Goal: Task Accomplishment & Management: Manage account settings

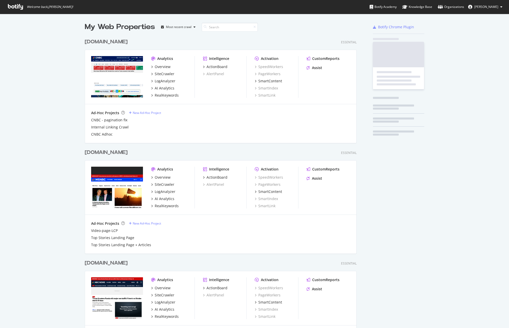
scroll to position [325, 501]
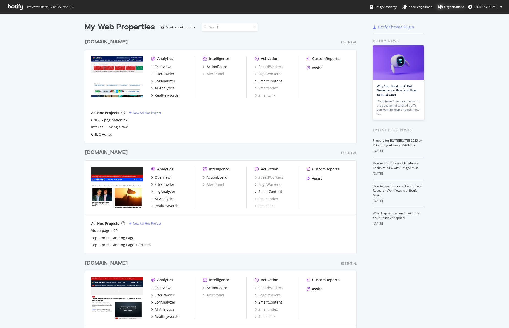
click at [447, 7] on div "Organizations" at bounding box center [451, 6] width 26 height 5
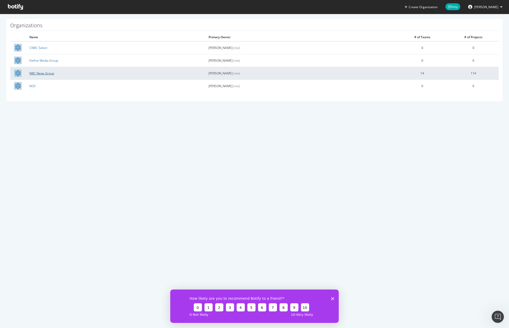
click at [44, 71] on link "NBC News Group" at bounding box center [41, 73] width 25 height 4
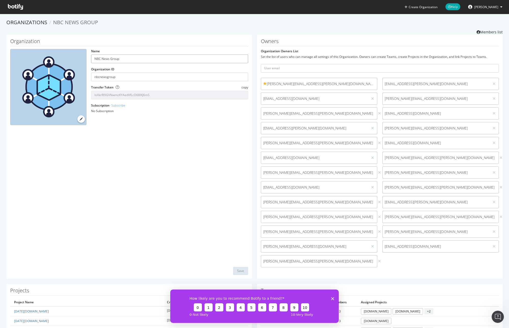
click at [105, 56] on input "NBC News Group" at bounding box center [169, 59] width 157 height 9
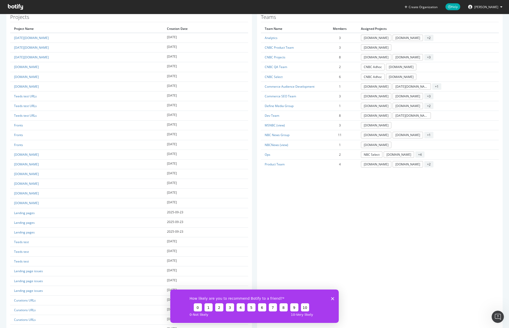
scroll to position [13, 0]
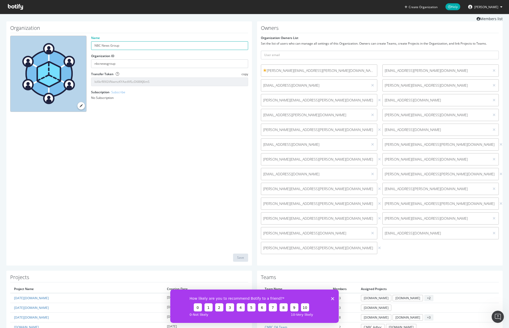
click at [486, 33] on div "Owners Organization Owners List Set the list of users who can manage all settin…" at bounding box center [379, 143] width 245 height 244
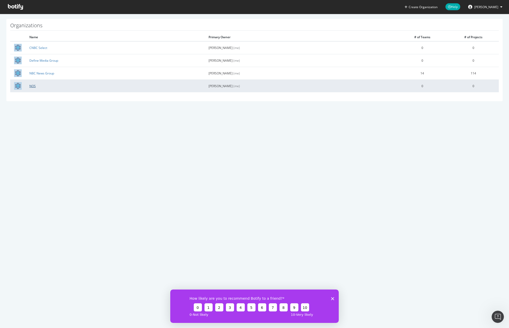
click at [34, 85] on link "NOS" at bounding box center [32, 86] width 6 height 4
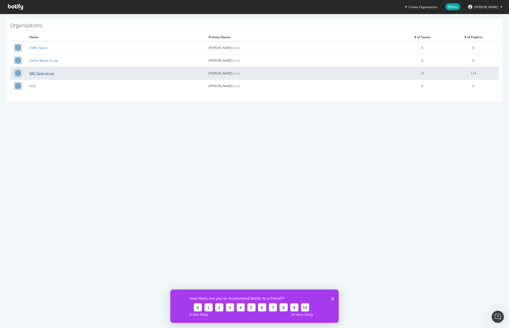
click at [52, 75] on link "NBC News Group" at bounding box center [41, 73] width 25 height 4
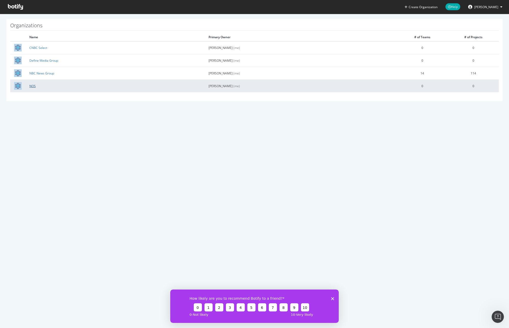
click at [31, 85] on link "NOS" at bounding box center [32, 86] width 6 height 4
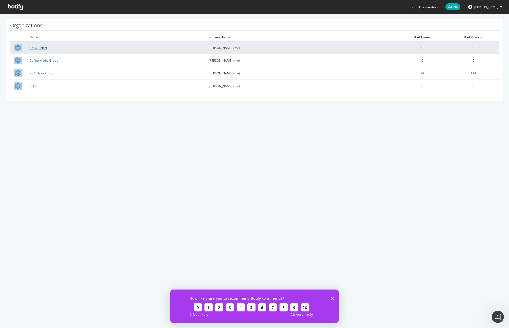
click at [40, 46] on link "CNBC Select" at bounding box center [38, 48] width 18 height 4
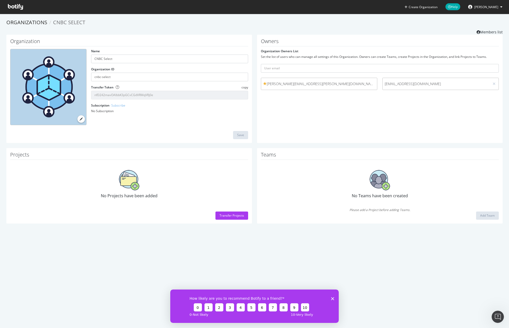
click at [362, 60] on form "Organization Owners List Set the list of users who can manage all settings of t…" at bounding box center [380, 71] width 238 height 44
click at [409, 48] on div "Owners Organization Owners List Set the list of users who can manage all settin…" at bounding box center [379, 89] width 245 height 108
click at [409, 36] on div "Owners Organization Owners List Set the list of users who can manage all settin…" at bounding box center [379, 89] width 245 height 108
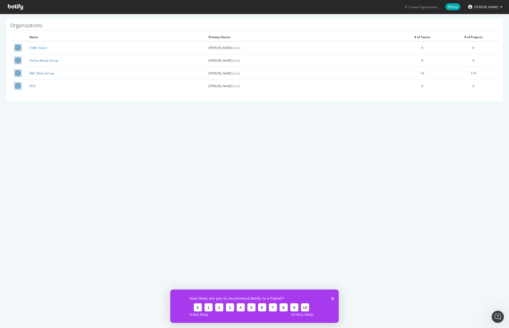
click at [425, 9] on link "Create Organization" at bounding box center [420, 7] width 41 height 14
click at [328, 300] on div "How likely are you to recommend Botify to a friend? 0 1 2 3 4 5 6 7 8 9 10 0 - …" at bounding box center [254, 306] width 168 height 33
click at [335, 298] on div "How likely are you to recommend Botify to a friend? 0 1 2 3 4 5 6 7 8 9 10 0 - …" at bounding box center [254, 306] width 168 height 33
click at [333, 298] on icon "Close survey" at bounding box center [332, 298] width 3 height 3
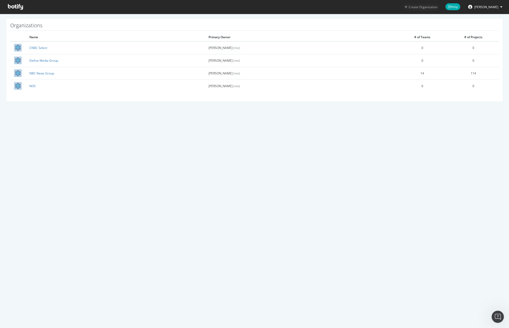
click at [416, 5] on button "Create Organization" at bounding box center [420, 7] width 33 height 5
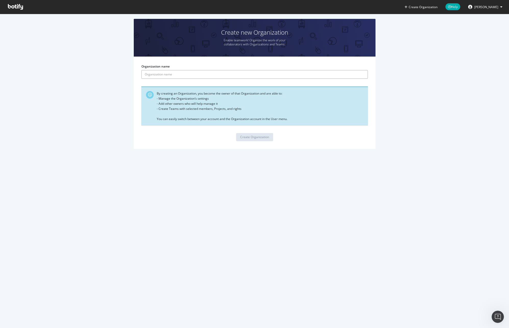
click at [188, 76] on input "Organization name" at bounding box center [254, 74] width 226 height 9
type input "Versant Organization"
click at [243, 136] on div "Create Organization" at bounding box center [254, 137] width 29 height 4
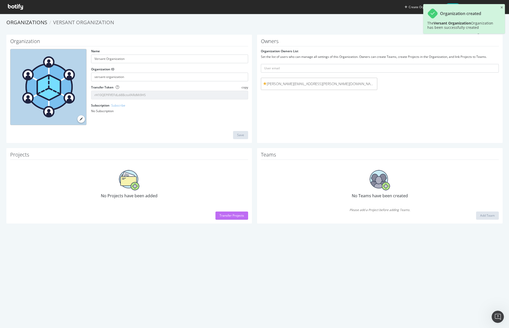
click at [229, 217] on div "Transfer Projects" at bounding box center [231, 216] width 24 height 4
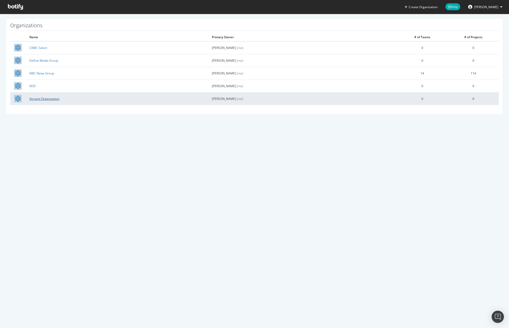
click at [46, 100] on link "Versant Organization" at bounding box center [44, 99] width 30 height 4
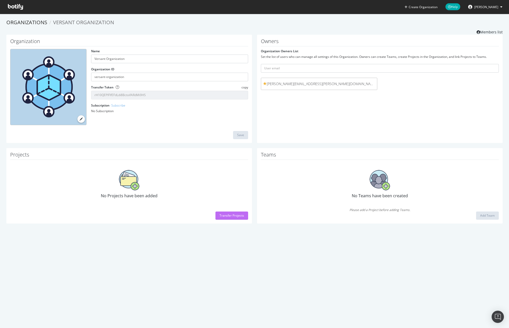
click at [231, 216] on div "Transfer Projects" at bounding box center [231, 216] width 24 height 4
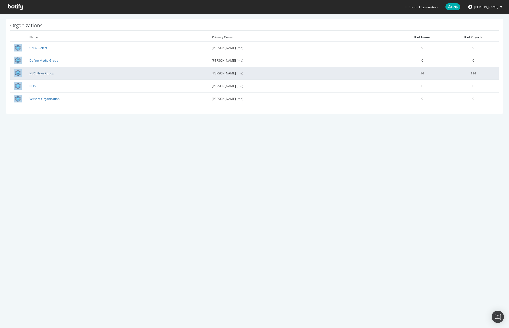
click at [43, 74] on link "NBC News Group" at bounding box center [41, 73] width 25 height 4
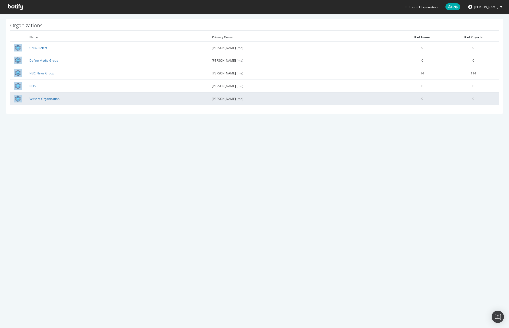
click at [48, 103] on td "Versant Organization" at bounding box center [117, 98] width 182 height 13
click at [51, 98] on link "Versant Organization" at bounding box center [44, 99] width 30 height 4
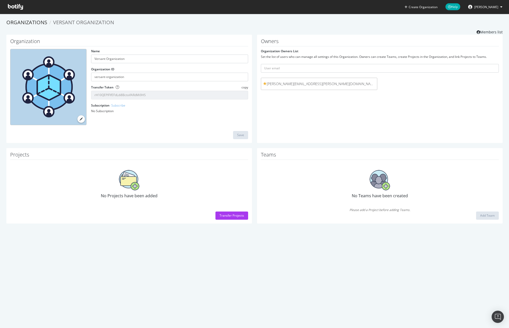
click at [361, 116] on div "Owners Organization Owners List Set the list of users who can manage all settin…" at bounding box center [379, 89] width 245 height 108
click at [162, 110] on div "No Subscription" at bounding box center [169, 111] width 157 height 4
click at [129, 189] on img at bounding box center [129, 180] width 20 height 20
drag, startPoint x: 116, startPoint y: 181, endPoint x: 243, endPoint y: 226, distance: 134.7
click at [123, 183] on div "No Projects have been added" at bounding box center [129, 185] width 238 height 44
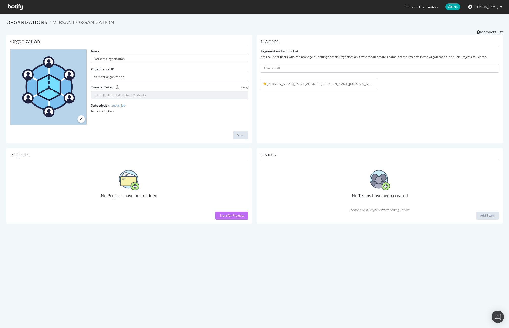
click at [236, 215] on div "Transfer Projects" at bounding box center [231, 216] width 24 height 4
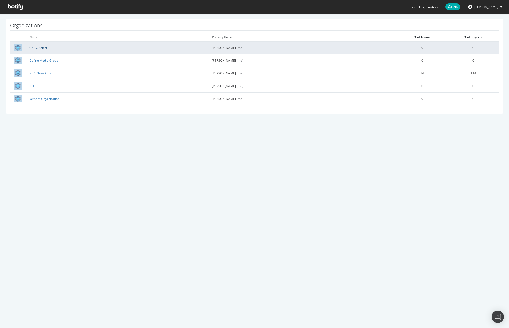
click at [40, 46] on link "CNBC Select" at bounding box center [38, 48] width 18 height 4
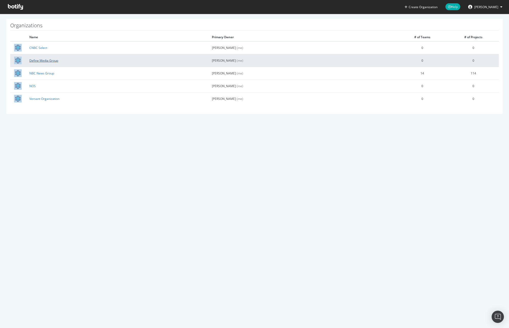
click at [51, 60] on link "Define Media Group" at bounding box center [43, 60] width 29 height 4
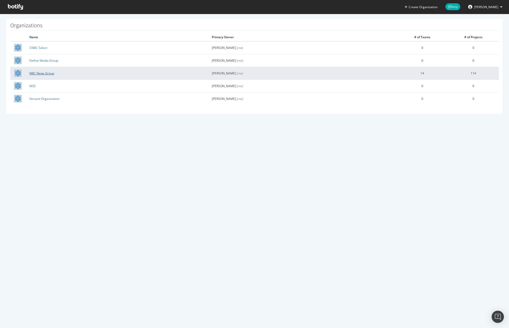
click at [36, 71] on link "NBC News Group" at bounding box center [41, 73] width 25 height 4
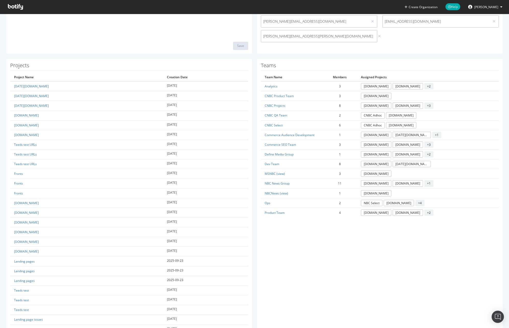
scroll to position [225, 0]
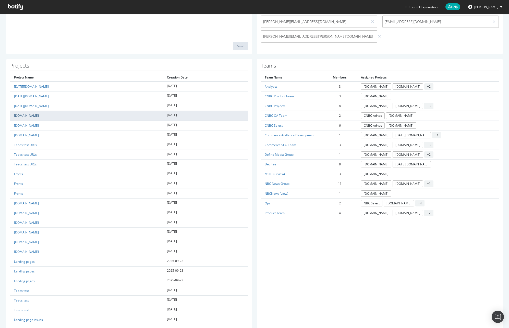
click at [20, 115] on link "cnbc.com" at bounding box center [26, 116] width 25 height 4
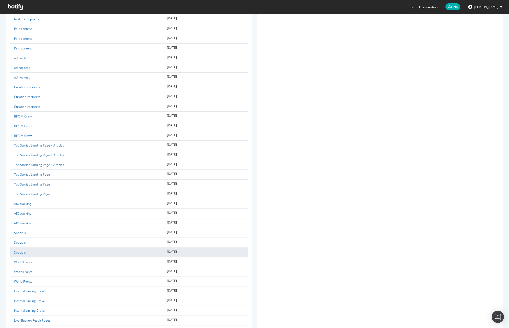
scroll to position [1112, 0]
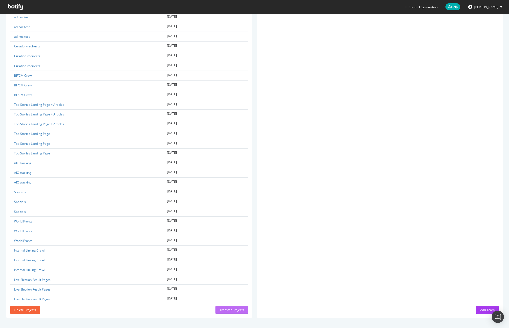
click at [226, 308] on div "Transfer Projects" at bounding box center [231, 310] width 24 height 4
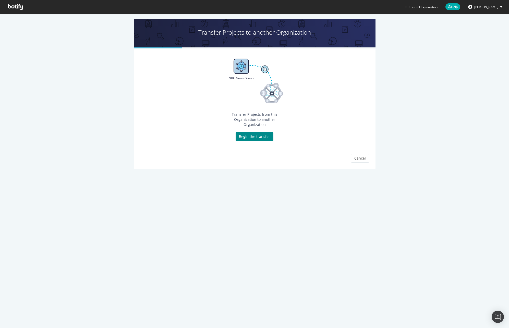
click at [260, 133] on link "Begin the transfer" at bounding box center [255, 136] width 38 height 9
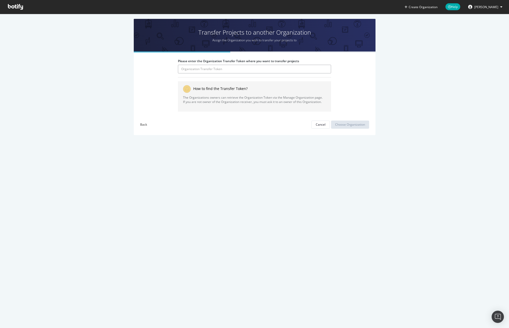
click at [228, 70] on input "Please enter the Organization Transfer Token where you want to transfer projects" at bounding box center [254, 69] width 153 height 9
click at [316, 124] on div "Cancel" at bounding box center [321, 124] width 10 height 4
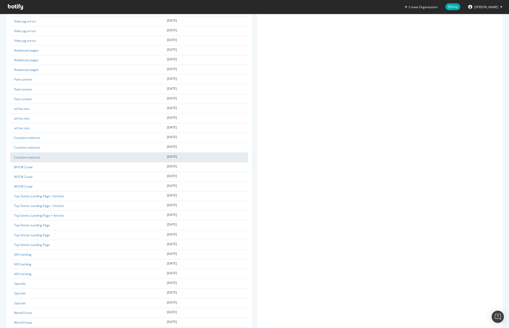
scroll to position [1112, 0]
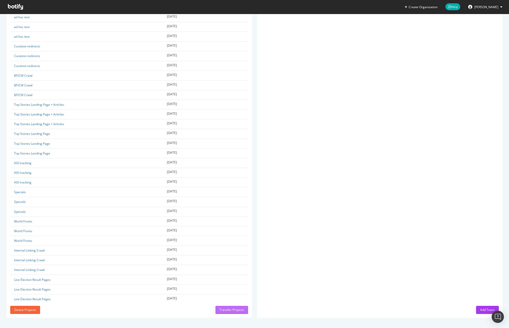
click at [240, 312] on div "Transfer Projects" at bounding box center [231, 310] width 24 height 8
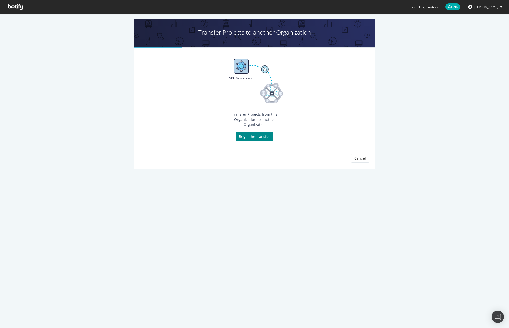
click at [259, 133] on link "Begin the transfer" at bounding box center [255, 136] width 38 height 9
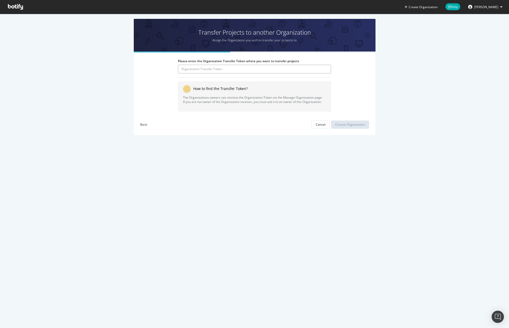
click at [261, 73] on input "Please enter the Organization Transfer Token where you want to transfer projects" at bounding box center [254, 69] width 153 height 9
click at [261, 71] on input "Please enter the Organization Transfer Token where you want to transfer projects" at bounding box center [254, 69] width 153 height 9
click at [134, 124] on div "Please enter the Organization Transfer Token where you want to transfer project…" at bounding box center [255, 94] width 242 height 82
click at [141, 125] on div "Back" at bounding box center [143, 124] width 7 height 4
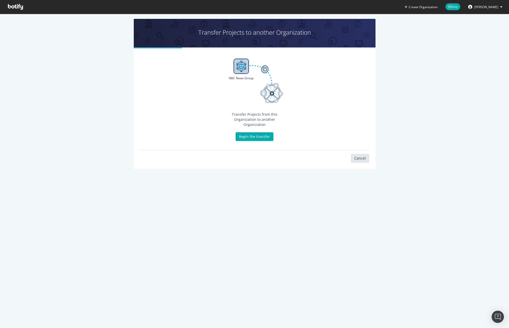
click at [357, 154] on link "Cancel" at bounding box center [360, 158] width 18 height 9
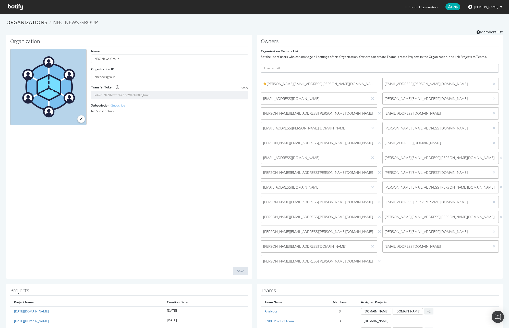
click at [39, 26] on link "Organizations" at bounding box center [26, 22] width 41 height 7
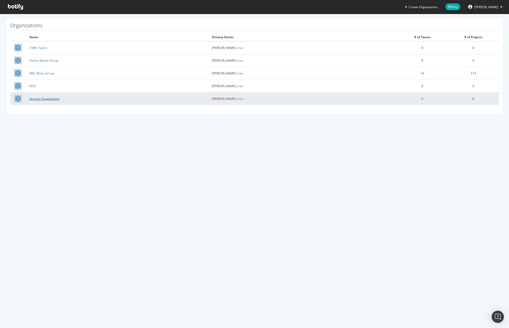
click at [38, 97] on link "Versant Organization" at bounding box center [44, 99] width 30 height 4
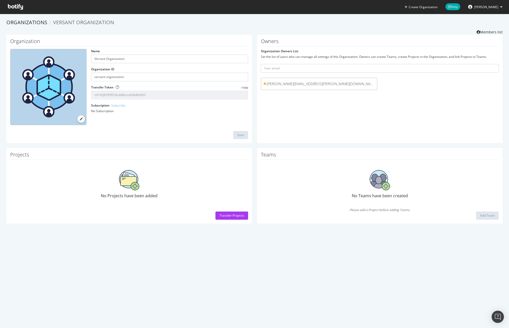
click at [143, 98] on input "rH10QEPlFlfEFdLdi8BctoifARdMi9HS" at bounding box center [169, 95] width 157 height 9
click at [248, 88] on div "Name Versant Organization Organization ID versant-organization Transfer Token c…" at bounding box center [170, 83] width 162 height 68
click at [245, 87] on span "copy" at bounding box center [244, 87] width 7 height 4
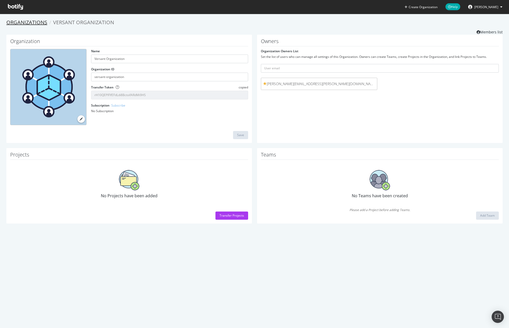
click at [33, 22] on link "Organizations" at bounding box center [26, 22] width 41 height 7
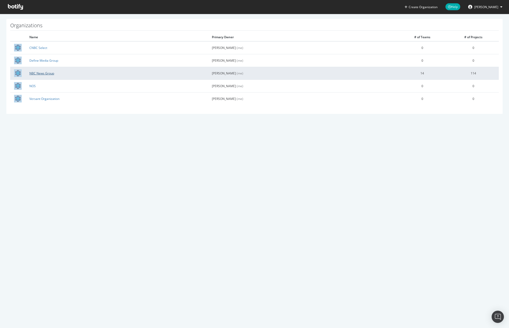
click at [43, 74] on link "NBC News Group" at bounding box center [41, 73] width 25 height 4
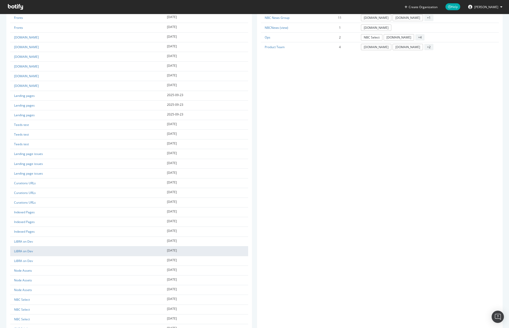
scroll to position [223, 0]
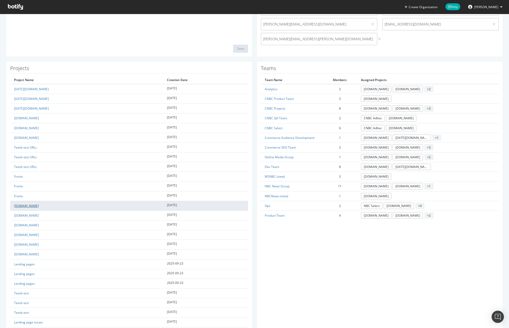
click at [25, 206] on link "[DOMAIN_NAME]" at bounding box center [26, 206] width 25 height 4
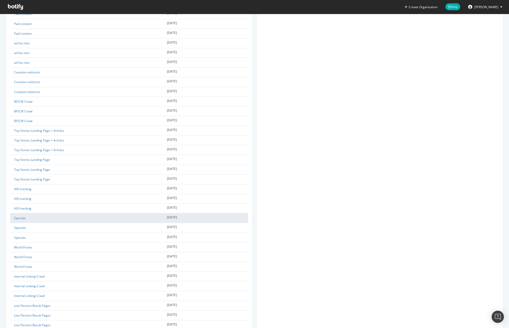
scroll to position [1112, 0]
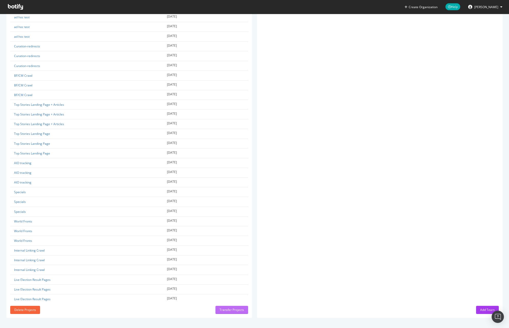
click at [234, 309] on div "Transfer Projects" at bounding box center [231, 310] width 24 height 4
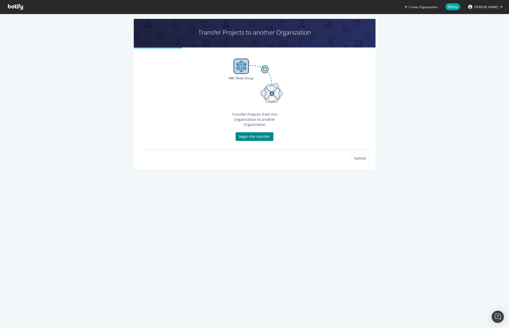
click at [251, 132] on link "Begin the transfer" at bounding box center [255, 136] width 38 height 9
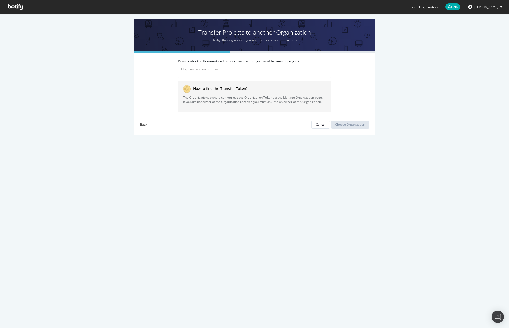
click at [233, 80] on div "How to find the Transfer Token? The Organizations owners can retrieve the Organ…" at bounding box center [254, 96] width 153 height 38
click at [230, 71] on input "Please enter the Organization Transfer Token where you want to transfer projects" at bounding box center [254, 69] width 153 height 9
paste input "rH10QEPlFlfEFdLdi8BctoifARdMi9HS"
type input "rH10QEPlFlfEFdLdi8BctoifARdMi9HS"
click at [360, 125] on div "Choose Organization" at bounding box center [350, 124] width 30 height 4
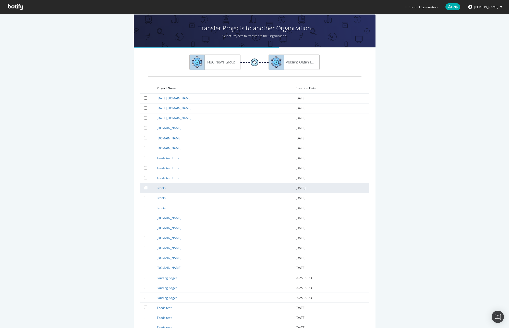
scroll to position [9, 0]
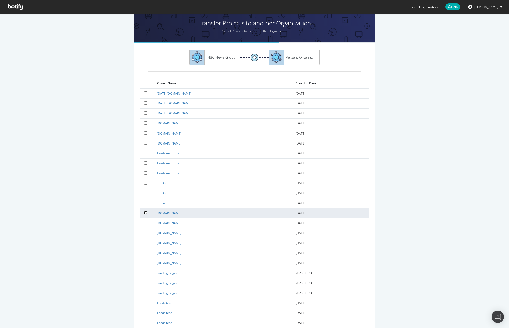
click at [145, 213] on input "checkbox" at bounding box center [145, 212] width 3 height 3
checkbox input "true"
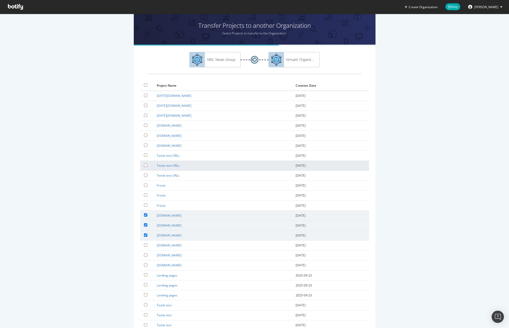
scroll to position [18, 0]
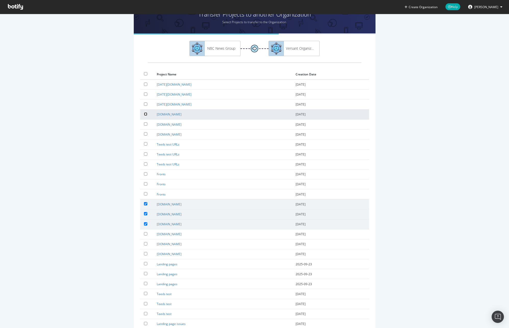
click at [145, 114] on input "checkbox" at bounding box center [145, 114] width 3 height 3
checkbox input "true"
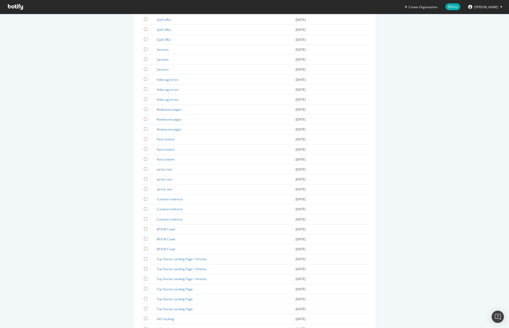
scroll to position [938, 0]
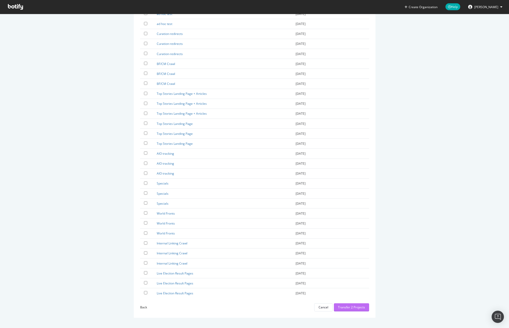
click at [353, 307] on div "Transfer 2 Projects" at bounding box center [351, 307] width 27 height 4
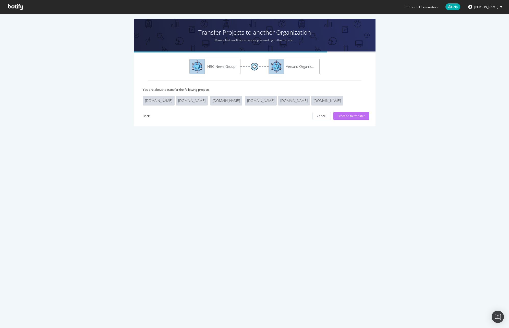
click at [345, 114] on div "Proceed to transfer" at bounding box center [351, 116] width 28 height 4
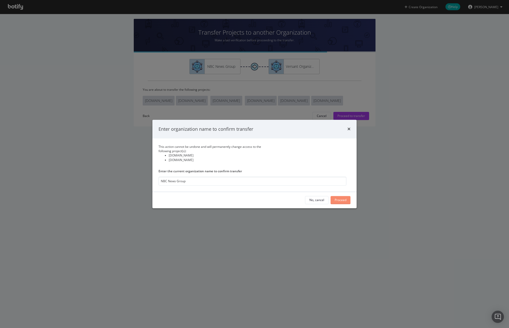
type input "NBC News Group"
click at [342, 199] on div "Proceed" at bounding box center [341, 200] width 12 height 4
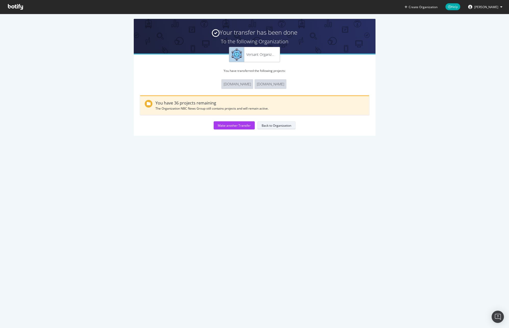
click at [272, 126] on div "Back to Organization" at bounding box center [277, 125] width 30 height 4
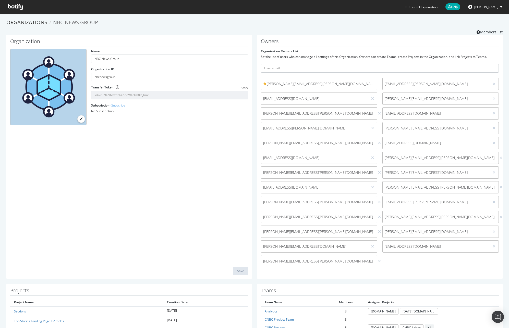
click at [22, 28] on div "Organizations NBC News Group Members list" at bounding box center [254, 27] width 496 height 16
click at [24, 21] on link "Organizations" at bounding box center [26, 22] width 41 height 7
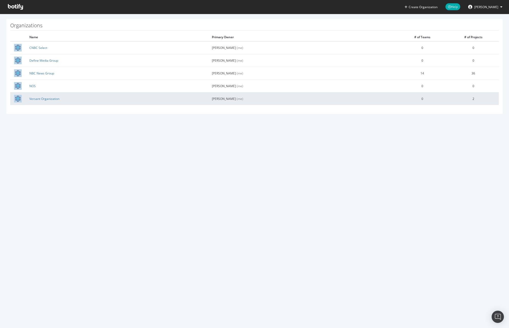
click at [49, 95] on td "Versant Organization" at bounding box center [117, 98] width 182 height 13
click at [49, 98] on link "Versant Organization" at bounding box center [44, 99] width 30 height 4
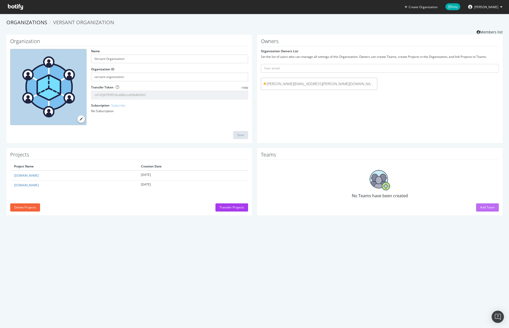
click at [484, 206] on div "Add Team" at bounding box center [487, 207] width 15 height 4
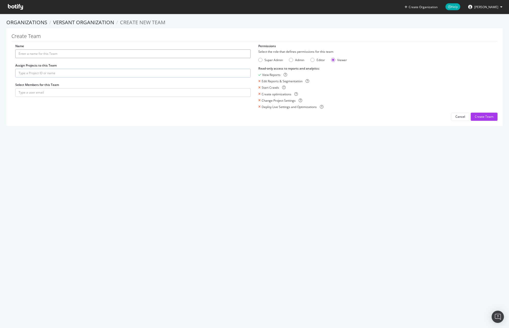
click at [40, 54] on input "Name" at bounding box center [132, 54] width 235 height 9
type input "Versant Team"
click at [26, 78] on div "Name Versant Team Assign Projects to this Team Select Members for this Team" at bounding box center [132, 73] width 243 height 58
click at [28, 73] on input "text" at bounding box center [132, 73] width 235 height 9
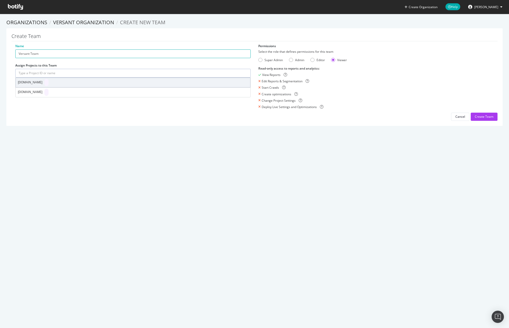
click at [39, 82] on div "[DOMAIN_NAME]" at bounding box center [133, 82] width 234 height 9
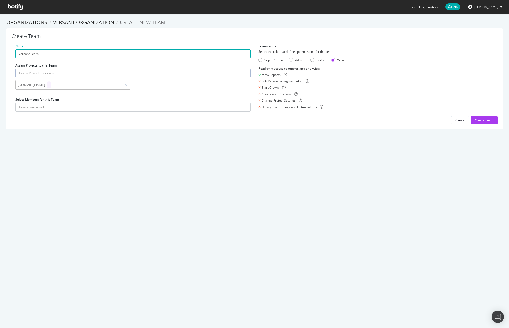
click at [46, 75] on input "text" at bounding box center [132, 73] width 235 height 9
click at [46, 94] on div "[DOMAIN_NAME]" at bounding box center [133, 92] width 234 height 9
click at [53, 106] on input "text" at bounding box center [132, 107] width 235 height 9
click at [292, 59] on div "Admin" at bounding box center [296, 60] width 15 height 4
click at [150, 109] on input "text" at bounding box center [132, 107] width 235 height 9
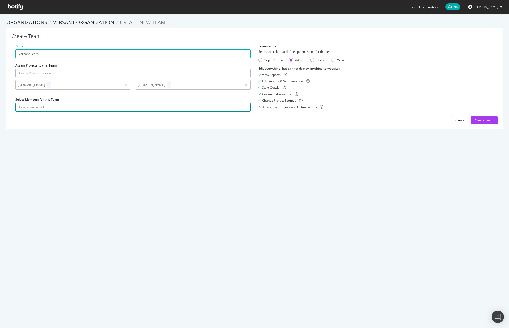
paste input "[PERSON_NAME][EMAIL_ADDRESS][PERSON_NAME][DOMAIN_NAME]"
type input "[PERSON_NAME][EMAIL_ADDRESS][PERSON_NAME][DOMAIN_NAME]"
click at [245, 107] on icon "submit" at bounding box center [247, 107] width 4 height 3
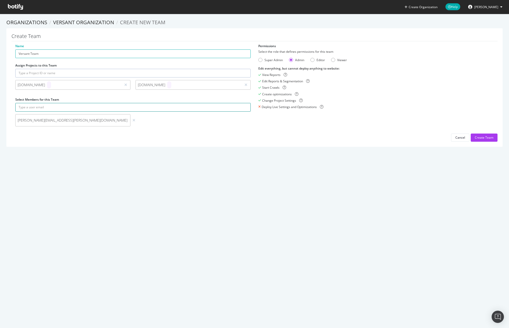
click at [78, 108] on input "text" at bounding box center [132, 107] width 235 height 9
paste input "[EMAIL_ADDRESS][DOMAIN_NAME]"
type input "[EMAIL_ADDRESS][DOMAIN_NAME]"
click at [245, 107] on icon "submit" at bounding box center [247, 107] width 4 height 3
click at [87, 107] on input "text" at bounding box center [132, 107] width 235 height 9
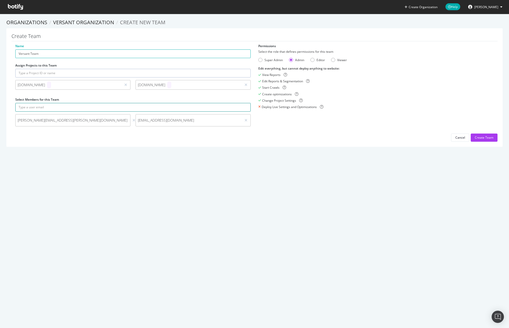
paste input "[PERSON_NAME][EMAIL_ADDRESS][PERSON_NAME][DOMAIN_NAME]"
type input "[PERSON_NAME][EMAIL_ADDRESS][PERSON_NAME][DOMAIN_NAME]"
drag, startPoint x: 246, startPoint y: 106, endPoint x: 258, endPoint y: 111, distance: 12.6
click at [246, 106] on icon "submit" at bounding box center [247, 107] width 4 height 3
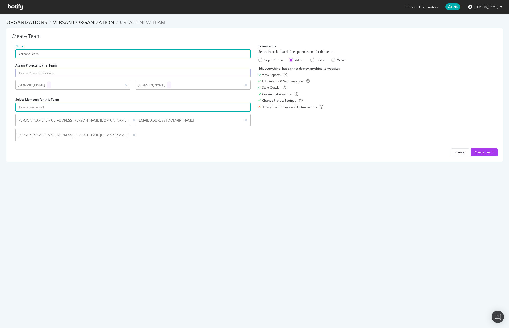
click at [143, 103] on div "Name Versant Team Assign Projects to this Team cnbc.com msnbc.com Select Member…" at bounding box center [132, 96] width 243 height 105
click at [146, 107] on input "text" at bounding box center [132, 107] width 235 height 9
paste input "[PERSON_NAME][EMAIL_ADDRESS][PERSON_NAME][DOMAIN_NAME]"
type input "[PERSON_NAME][EMAIL_ADDRESS][PERSON_NAME][DOMAIN_NAME]"
click at [245, 106] on icon "submit" at bounding box center [247, 107] width 4 height 3
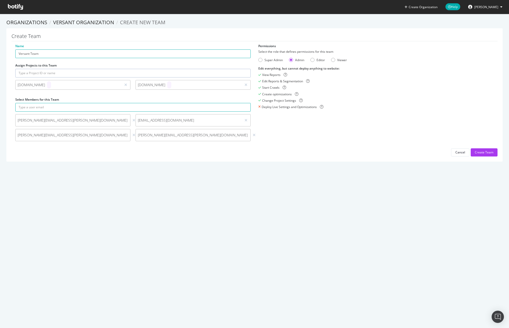
click at [129, 114] on form "dominic.marion@nbcuni.com olisa.chakraborty@nbcuni.com sam.swartz@nbcuni.com ro…" at bounding box center [132, 123] width 235 height 41
click at [131, 109] on input "text" at bounding box center [132, 107] width 235 height 9
paste input "[PERSON_NAME][EMAIL_ADDRESS][PERSON_NAME][DOMAIN_NAME]"
type input "[PERSON_NAME][EMAIL_ADDRESS][PERSON_NAME][DOMAIN_NAME]"
click at [245, 105] on button "submit" at bounding box center [246, 107] width 9 height 9
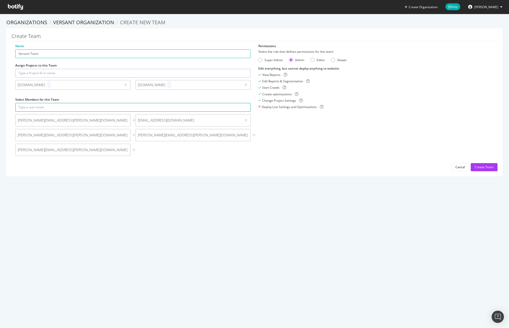
click at [104, 105] on input "text" at bounding box center [132, 107] width 235 height 9
paste input "[PERSON_NAME][EMAIL_ADDRESS][DOMAIN_NAME]"
type input "[PERSON_NAME][EMAIL_ADDRESS][DOMAIN_NAME]"
click at [246, 108] on icon "submit" at bounding box center [247, 107] width 4 height 3
click at [159, 105] on input "text" at bounding box center [132, 107] width 235 height 9
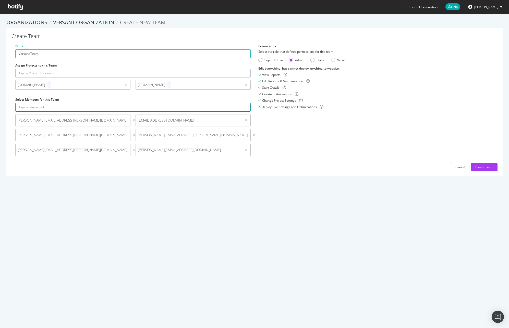
click at [165, 109] on input "text" at bounding box center [132, 107] width 235 height 9
paste input "[PERSON_NAME][EMAIL_ADDRESS][PERSON_NAME][DOMAIN_NAME]"
type input "[PERSON_NAME][EMAIL_ADDRESS][PERSON_NAME][DOMAIN_NAME]"
click at [244, 104] on button "submit" at bounding box center [246, 107] width 9 height 9
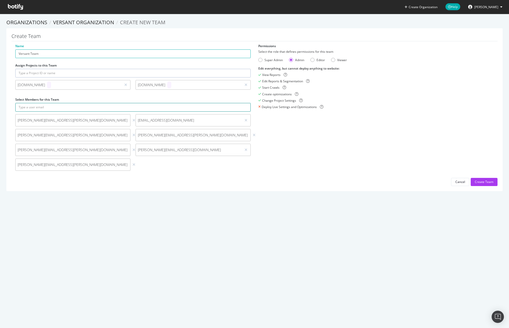
click at [111, 110] on input "text" at bounding box center [132, 107] width 235 height 9
paste input "[PERSON_NAME][EMAIL_ADDRESS][DOMAIN_NAME]"
type input "[PERSON_NAME][EMAIL_ADDRESS][DOMAIN_NAME]"
click at [242, 107] on button "submit" at bounding box center [246, 107] width 9 height 9
click at [88, 106] on input "text" at bounding box center [132, 107] width 235 height 9
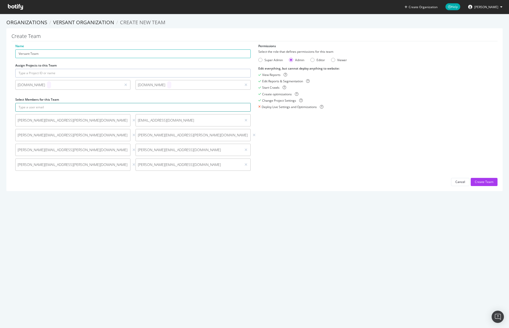
paste input "[PERSON_NAME][EMAIL_ADDRESS][DOMAIN_NAME]"
type input "[PERSON_NAME][EMAIL_ADDRESS][DOMAIN_NAME]"
click at [242, 106] on button "submit" at bounding box center [246, 107] width 9 height 9
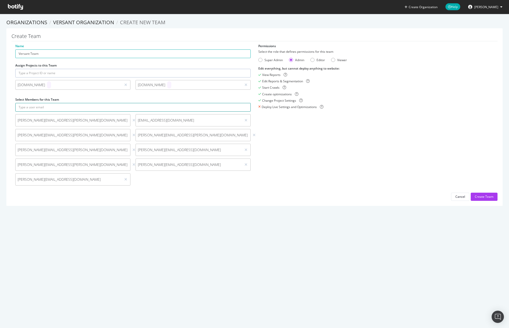
click at [156, 108] on input "text" at bounding box center [132, 107] width 235 height 9
paste input "[PERSON_NAME][EMAIL_ADDRESS][PERSON_NAME][DOMAIN_NAME]"
type input "[PERSON_NAME][EMAIL_ADDRESS][PERSON_NAME][DOMAIN_NAME]"
click at [242, 107] on button "submit" at bounding box center [246, 107] width 9 height 9
click at [145, 102] on div "Name Versant Team Assign Projects to this Team cnbc.com msnbc.com Select Member…" at bounding box center [132, 119] width 243 height 150
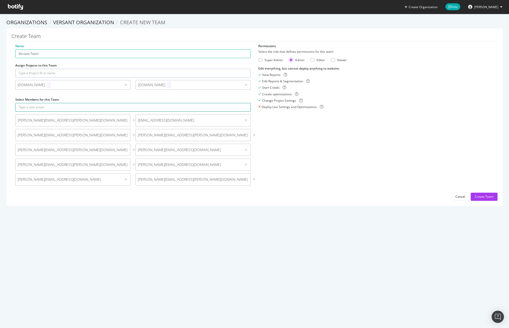
click at [150, 108] on input "text" at bounding box center [132, 107] width 235 height 9
paste input "[EMAIL_ADDRESS][PERSON_NAME][DOMAIN_NAME]"
type input "[EMAIL_ADDRESS][PERSON_NAME][DOMAIN_NAME]"
click at [242, 108] on button "submit" at bounding box center [246, 107] width 9 height 9
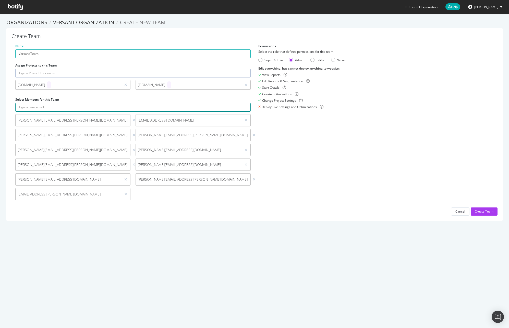
click at [115, 108] on input "text" at bounding box center [132, 107] width 235 height 9
paste input "[PERSON_NAME][EMAIL_ADDRESS][PERSON_NAME][DOMAIN_NAME]"
type input "[PERSON_NAME][EMAIL_ADDRESS][PERSON_NAME][DOMAIN_NAME]"
click at [248, 107] on button "submit" at bounding box center [246, 107] width 9 height 9
click at [141, 112] on form "dominic.marion@nbcuni.com olisa.chakraborty@nbcuni.com sam.swartz@nbcuni.com ro…" at bounding box center [132, 153] width 235 height 100
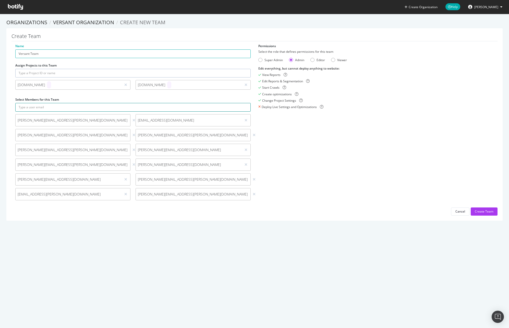
click at [141, 108] on input "text" at bounding box center [132, 107] width 235 height 9
paste input "[PERSON_NAME][EMAIL_ADDRESS][DOMAIN_NAME]"
type input "[PERSON_NAME][EMAIL_ADDRESS][DOMAIN_NAME]"
click at [246, 108] on icon "submit" at bounding box center [247, 107] width 4 height 3
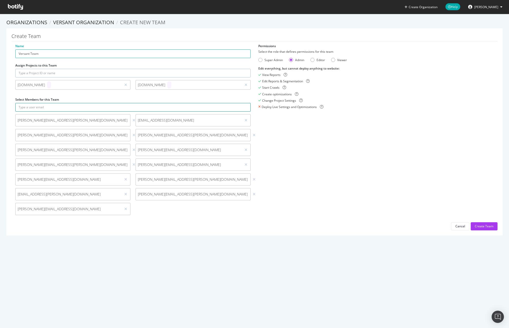
click at [128, 105] on input "text" at bounding box center [132, 107] width 235 height 9
paste input "[EMAIL_ADDRESS][DOMAIN_NAME]"
type input "[EMAIL_ADDRESS][DOMAIN_NAME]"
click at [245, 108] on icon "submit" at bounding box center [247, 107] width 4 height 3
click at [71, 56] on input "Versant Team" at bounding box center [132, 54] width 235 height 9
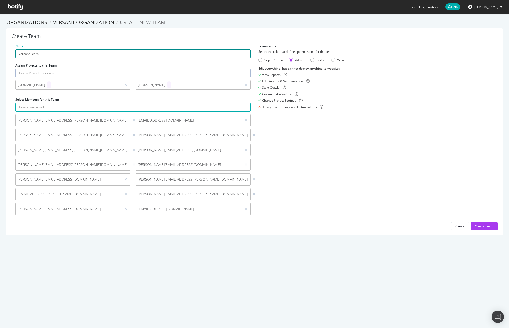
click at [71, 56] on input "Versant Team" at bounding box center [132, 54] width 235 height 9
click at [32, 53] on input "Versant Team" at bounding box center [132, 54] width 235 height 9
type input "Versant Properties"
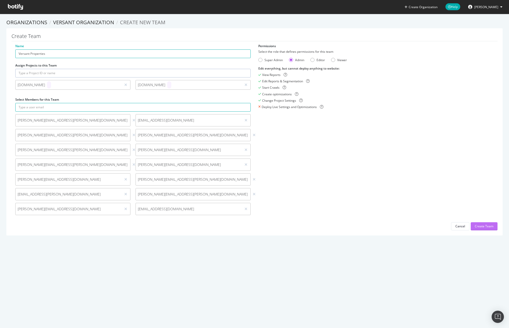
click at [479, 228] on div "Create Team" at bounding box center [484, 226] width 19 height 4
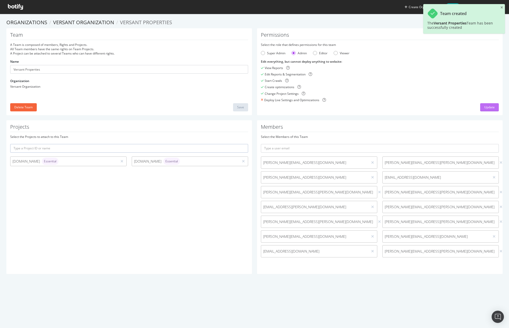
click at [484, 107] on div "Update" at bounding box center [489, 107] width 10 height 4
click at [80, 23] on link "Versant Organization" at bounding box center [83, 22] width 61 height 7
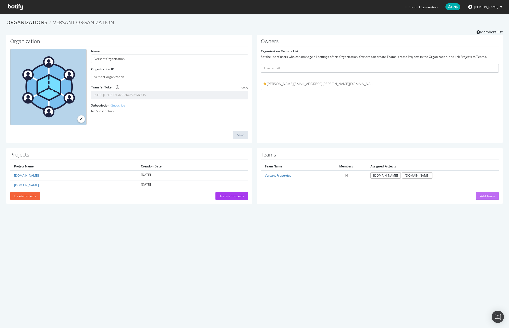
click at [485, 196] on div "Add Team" at bounding box center [487, 196] width 15 height 4
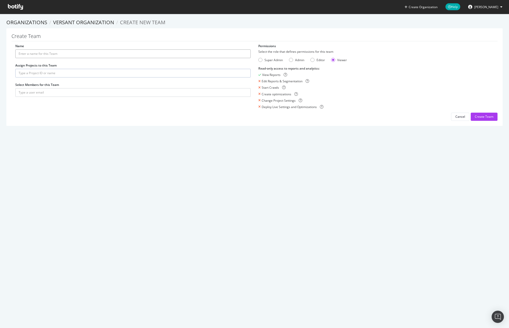
click at [93, 52] on input "Name" at bounding box center [132, 54] width 235 height 9
click at [43, 54] on input "Versanjt" at bounding box center [132, 54] width 235 height 9
type input "Versant Media"
click at [37, 75] on input "text" at bounding box center [132, 73] width 235 height 9
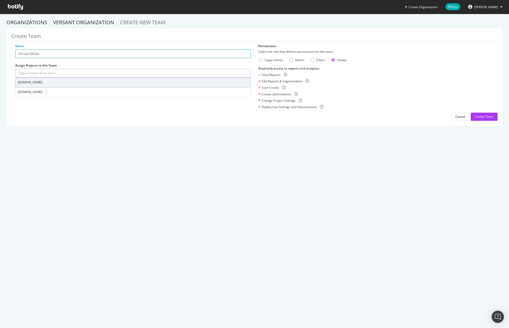
click at [47, 82] on div "[DOMAIN_NAME]" at bounding box center [133, 82] width 234 height 9
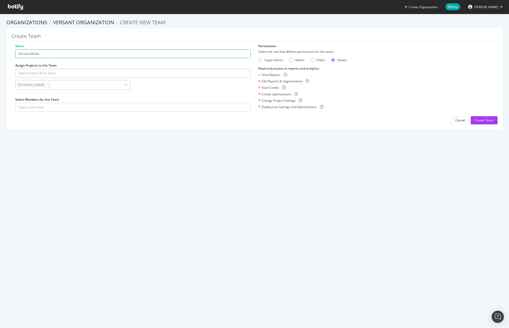
click at [46, 77] on input "text" at bounding box center [132, 73] width 235 height 9
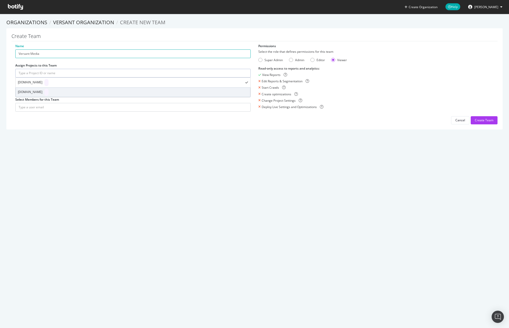
click at [44, 89] on div "[DOMAIN_NAME]" at bounding box center [133, 92] width 234 height 9
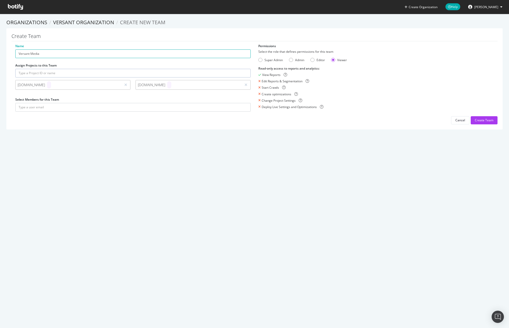
click at [48, 102] on div "Name Versant Media Assign Projects to this Team cnbc.com msnbc.com Select Membe…" at bounding box center [132, 80] width 243 height 73
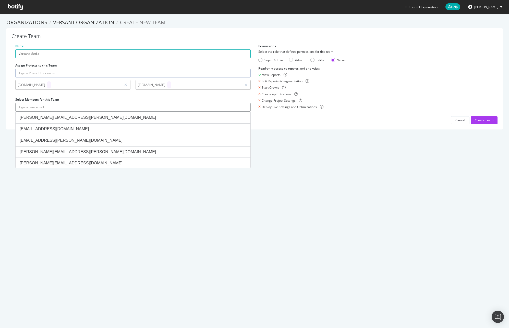
click at [50, 107] on input "text" at bounding box center [132, 107] width 235 height 9
paste input "[EMAIL_ADDRESS][PERSON_NAME][DOMAIN_NAME]"
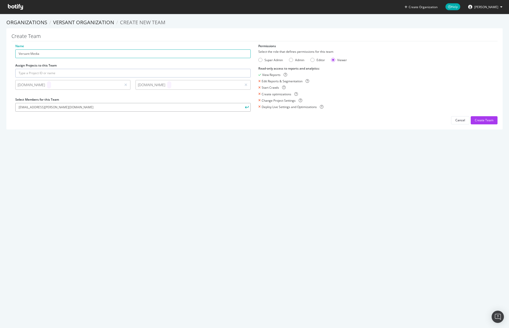
type input "[EMAIL_ADDRESS][PERSON_NAME][DOMAIN_NAME]"
click at [247, 108] on button "submit" at bounding box center [246, 107] width 9 height 9
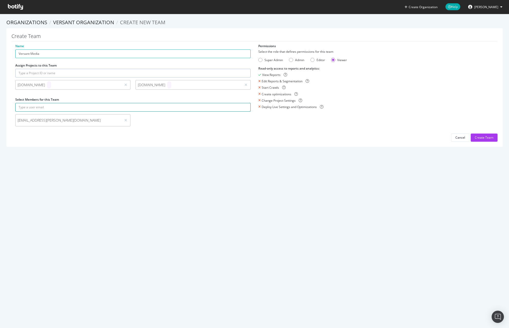
click at [153, 107] on input "text" at bounding box center [132, 107] width 235 height 9
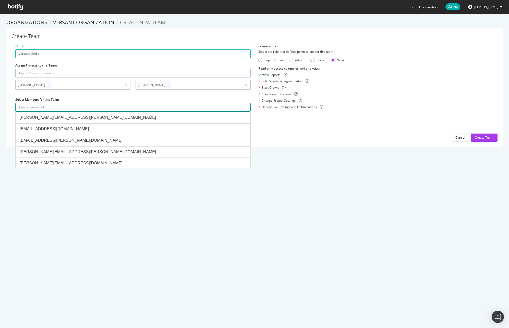
paste input "[EMAIL_ADDRESS][DOMAIN_NAME]"
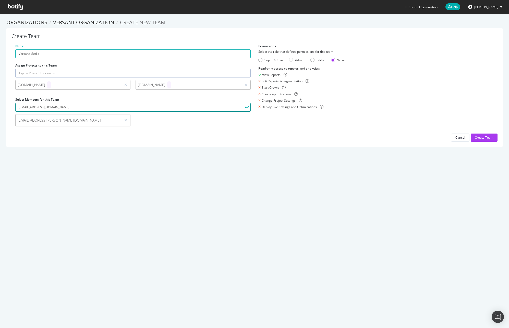
type input "[EMAIL_ADDRESS][DOMAIN_NAME]"
click at [246, 108] on icon "submit" at bounding box center [247, 107] width 4 height 3
click at [171, 113] on form "nitin.dhande@versantmedia.com nilesh.thakur@versantmedia.com" at bounding box center [132, 116] width 235 height 26
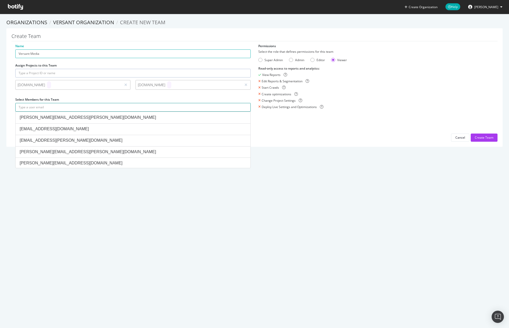
click at [173, 109] on input "text" at bounding box center [132, 107] width 235 height 9
paste input "Ryan.Sammy@versantmedia.com"
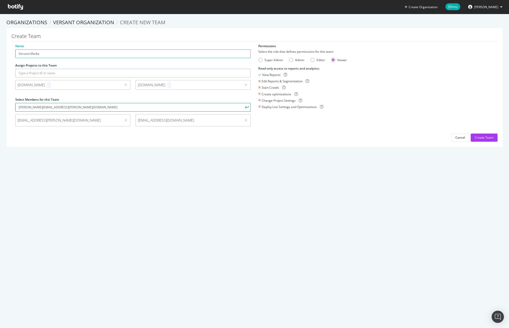
type input "Ryan.Sammy@versantmedia.com"
click at [242, 106] on button "submit" at bounding box center [246, 107] width 9 height 9
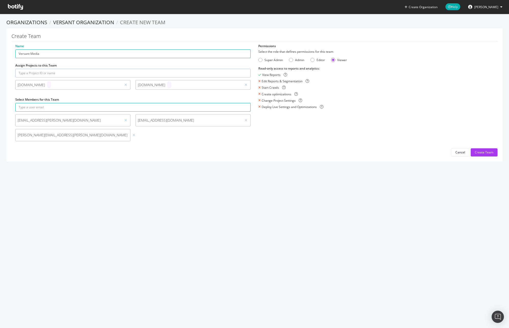
click at [287, 58] on div "Super Admin Admin Editor Viewer" at bounding box center [375, 60] width 235 height 4
click at [293, 61] on div "Admin" at bounding box center [296, 60] width 15 height 4
click at [471, 149] on button "Create Team" at bounding box center [484, 153] width 27 height 8
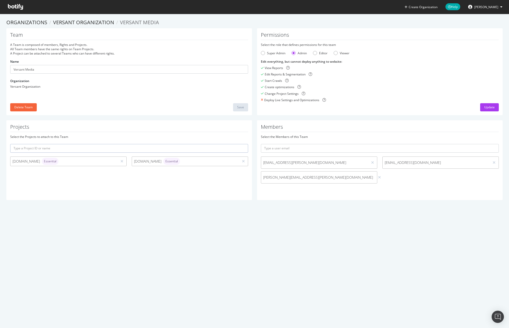
click at [403, 85] on div "Create optimizations" at bounding box center [380, 87] width 238 height 4
click at [73, 24] on link "Versant Organization" at bounding box center [83, 22] width 61 height 7
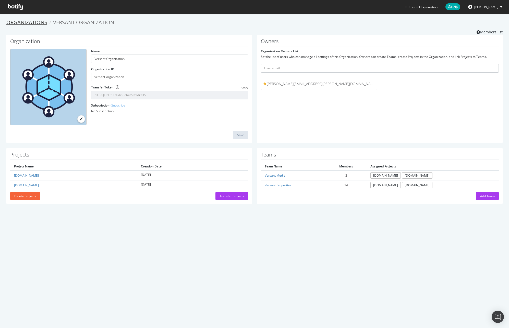
click at [28, 22] on link "Organizations" at bounding box center [26, 22] width 41 height 7
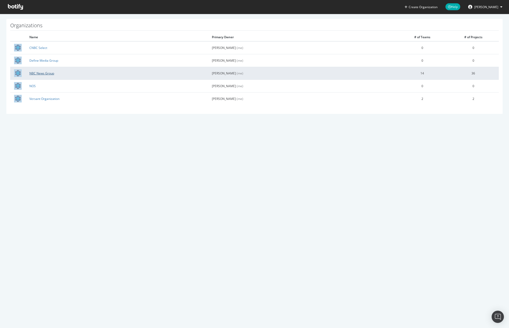
click at [46, 74] on link "NBC News Group" at bounding box center [41, 73] width 25 height 4
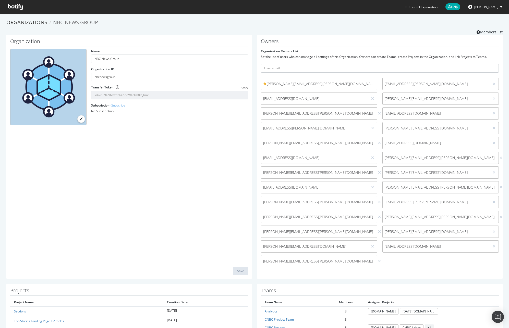
scroll to position [156, 0]
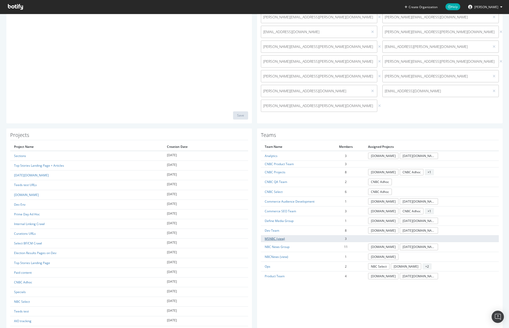
click at [276, 239] on link "MSNBC (view)" at bounding box center [275, 239] width 20 height 4
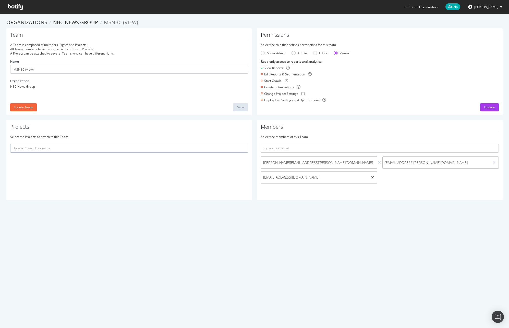
click at [371, 177] on icon at bounding box center [372, 178] width 3 height 4
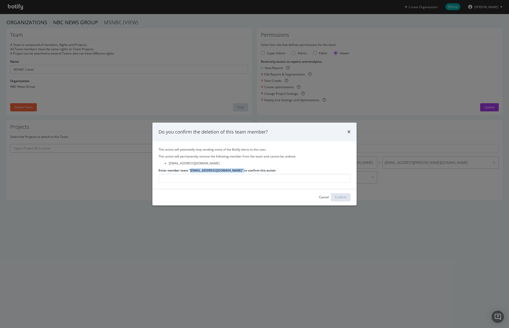
drag, startPoint x: 241, startPoint y: 170, endPoint x: 190, endPoint y: 171, distance: 50.5
click at [190, 171] on label "Enter member team "Nilesh.Thakur@versantmedia.com" to confirm this action" at bounding box center [216, 170] width 117 height 4
copy label "[EMAIL_ADDRESS][DOMAIN_NAME]"
click at [188, 179] on input "Enter member team "Nilesh.Thakur@versantmedia.com" to confirm this action" at bounding box center [254, 178] width 192 height 9
paste input "[EMAIL_ADDRESS][DOMAIN_NAME]"
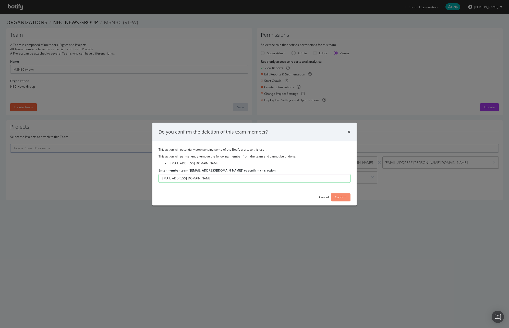
type input "[EMAIL_ADDRESS][DOMAIN_NAME]"
click at [341, 198] on div "Confirm" at bounding box center [340, 197] width 11 height 4
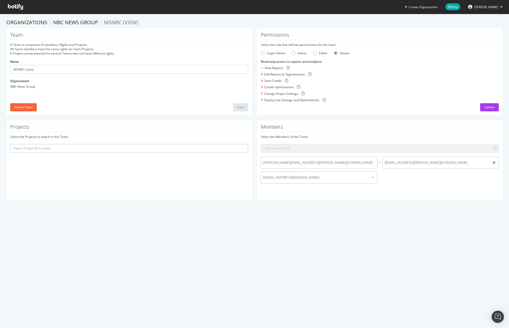
click at [492, 163] on icon at bounding box center [493, 163] width 3 height 4
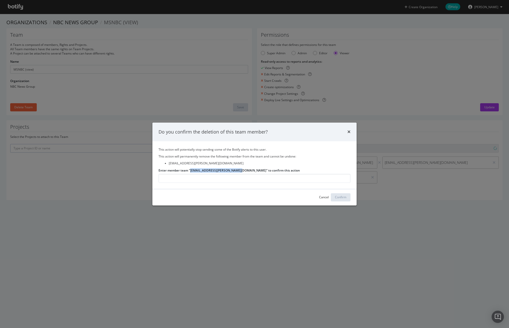
drag, startPoint x: 240, startPoint y: 170, endPoint x: 191, endPoint y: 171, distance: 49.3
click at [191, 171] on label "Enter member team "Nitin.Dhande@versantmedia.com" to confirm this action" at bounding box center [228, 170] width 141 height 4
click at [195, 180] on input "Enter member team "Nitin.Dhande@versantmedia.com" to confirm this action" at bounding box center [254, 178] width 192 height 9
click at [239, 170] on label "Enter member team "Nitin.Dhande@versantmedia.com" to confirm this action" at bounding box center [228, 170] width 141 height 4
drag, startPoint x: 240, startPoint y: 170, endPoint x: 190, endPoint y: 171, distance: 50.0
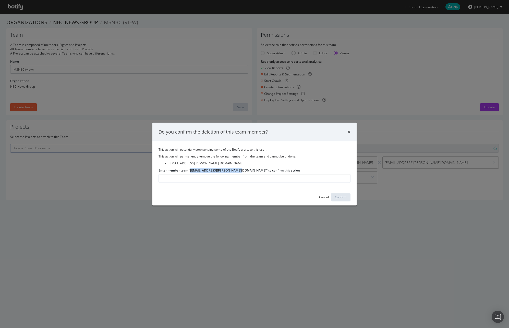
click at [190, 171] on label "Enter member team "Nitin.Dhande@versantmedia.com" to confirm this action" at bounding box center [228, 170] width 141 height 4
click at [190, 174] on input "Enter member team "Nitin.Dhande@versantmedia.com" to confirm this action" at bounding box center [254, 178] width 192 height 9
click at [194, 176] on input "Enter member team "Nitin.Dhande@versantmedia.com" to confirm this action" at bounding box center [254, 178] width 192 height 9
paste input "[EMAIL_ADDRESS][DOMAIN_NAME]"
click at [165, 180] on input "[EMAIL_ADDRESS][DOMAIN_NAME]" at bounding box center [254, 178] width 192 height 9
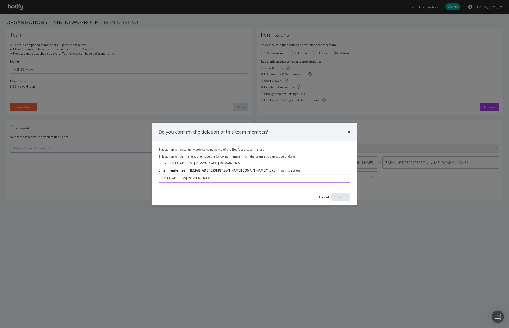
click at [165, 180] on input "[EMAIL_ADDRESS][DOMAIN_NAME]" at bounding box center [254, 178] width 192 height 9
copy label "[EMAIL_ADDRESS][PERSON_NAME][DOMAIN_NAME]"
drag, startPoint x: 240, startPoint y: 171, endPoint x: 191, endPoint y: 171, distance: 48.7
click at [191, 171] on label "Enter member team "Nitin.Dhande@versantmedia.com" to confirm this action" at bounding box center [228, 170] width 141 height 4
click at [217, 181] on input "[EMAIL_ADDRESS][DOMAIN_NAME]" at bounding box center [254, 178] width 192 height 9
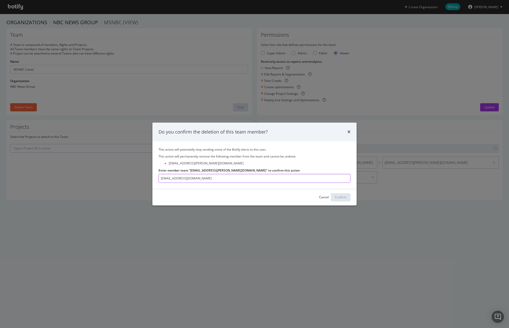
click at [217, 181] on input "[EMAIL_ADDRESS][DOMAIN_NAME]" at bounding box center [254, 178] width 192 height 9
paste input "tin.Dhande"
type input "[EMAIL_ADDRESS][PERSON_NAME][DOMAIN_NAME]"
click at [354, 200] on div "Cancel Confirm" at bounding box center [254, 197] width 204 height 16
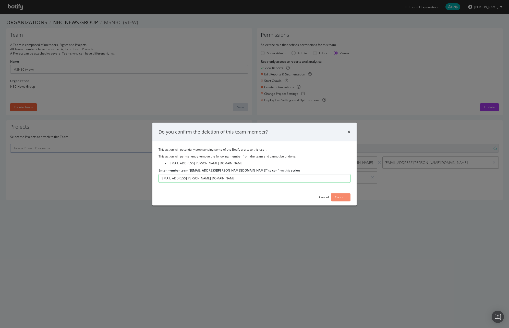
click at [340, 199] on div "Confirm" at bounding box center [340, 197] width 11 height 4
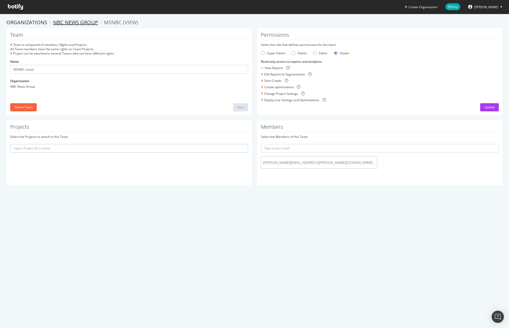
click at [74, 22] on link "NBC News Group" at bounding box center [75, 22] width 45 height 7
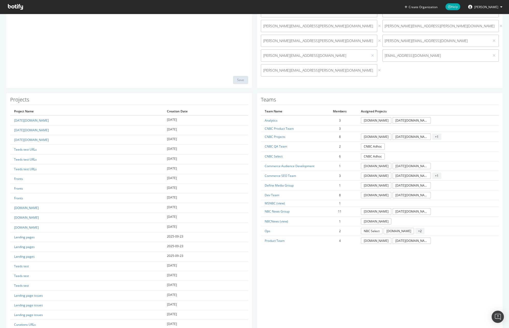
scroll to position [194, 0]
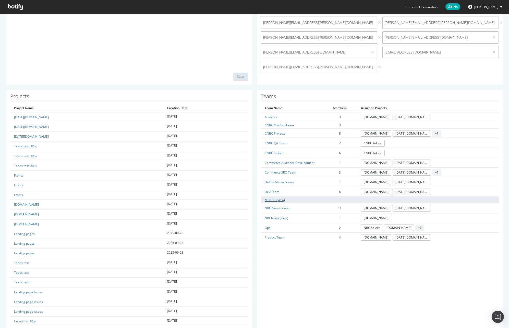
click at [280, 200] on link "MSNBC (view)" at bounding box center [275, 200] width 20 height 4
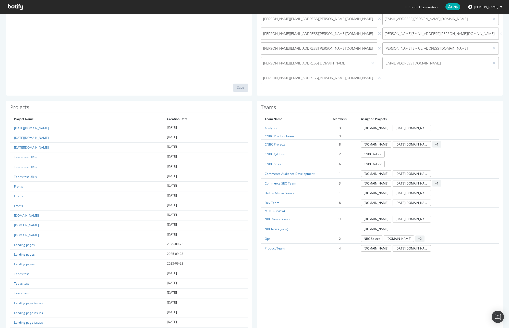
scroll to position [227, 0]
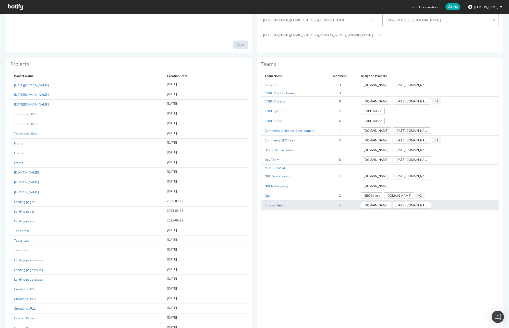
click at [265, 207] on link "Product Team" at bounding box center [275, 205] width 20 height 4
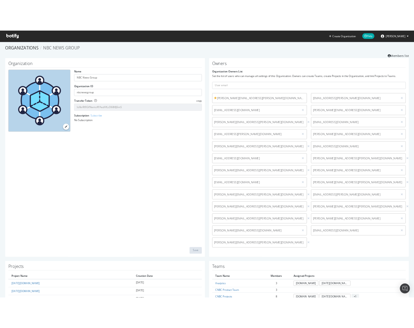
scroll to position [2, 0]
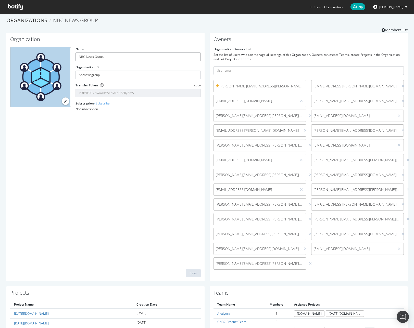
drag, startPoint x: 109, startPoint y: 57, endPoint x: 84, endPoint y: 58, distance: 25.0
click at [84, 58] on input "NBC News Group" at bounding box center [138, 57] width 125 height 9
click at [129, 147] on div "Organization Name NBCUNiversal Organization ID nbcnewsgroup Transfer Token copy…" at bounding box center [105, 157] width 198 height 249
click at [172, 127] on div "Organization Name NBCUNiversal Organization ID nbcnewsgroup Transfer Token copy…" at bounding box center [105, 157] width 198 height 249
click at [88, 56] on input "NBCUNiversal" at bounding box center [138, 57] width 125 height 9
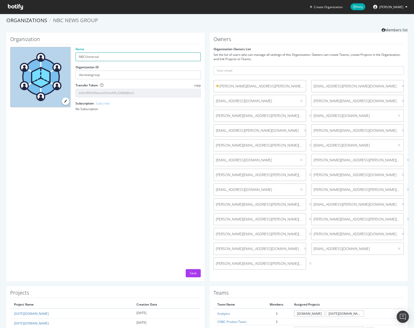
type input "NBCUniversal"
drag, startPoint x: 136, startPoint y: 151, endPoint x: 158, endPoint y: 189, distance: 43.4
click at [136, 152] on div "Organization Name NBCUniversal Organization ID nbcnewsgroup Transfer Token copy…" at bounding box center [105, 157] width 198 height 249
click at [197, 273] on button "Save" at bounding box center [193, 273] width 15 height 8
click at [401, 232] on div at bounding box center [403, 234] width 5 height 6
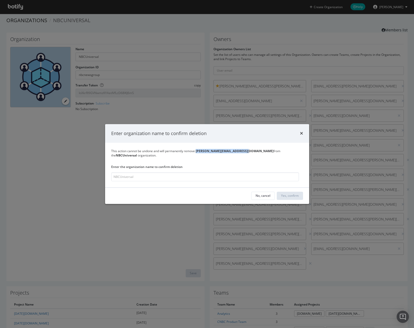
drag, startPoint x: 245, startPoint y: 154, endPoint x: 196, endPoint y: 152, distance: 49.0
click at [196, 152] on div "This action cannot be undone and will permanently remove andrea.valadeslira@nbc…" at bounding box center [207, 153] width 192 height 9
copy b "[PERSON_NAME][EMAIL_ADDRESS][DOMAIN_NAME]"
click at [194, 177] on input "modal" at bounding box center [205, 176] width 188 height 9
paste input "[PERSON_NAME][EMAIL_ADDRESS][DOMAIN_NAME]"
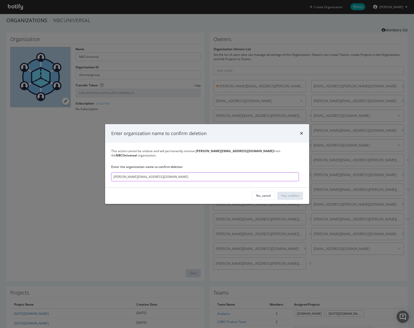
click at [228, 174] on input "[PERSON_NAME][EMAIL_ADDRESS][DOMAIN_NAME]" at bounding box center [205, 176] width 188 height 9
click at [186, 172] on input "[PERSON_NAME][EMAIL_ADDRESS][DOMAIN_NAME]" at bounding box center [205, 176] width 188 height 9
click at [171, 175] on input "[PERSON_NAME][EMAIL_ADDRESS][DOMAIN_NAME]" at bounding box center [205, 176] width 188 height 9
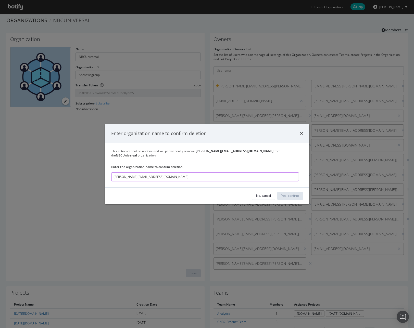
click at [171, 175] on input "[PERSON_NAME][EMAIL_ADDRESS][DOMAIN_NAME]" at bounding box center [205, 176] width 188 height 9
click at [170, 175] on input "[PERSON_NAME][EMAIL_ADDRESS][DOMAIN_NAME]" at bounding box center [205, 176] width 188 height 9
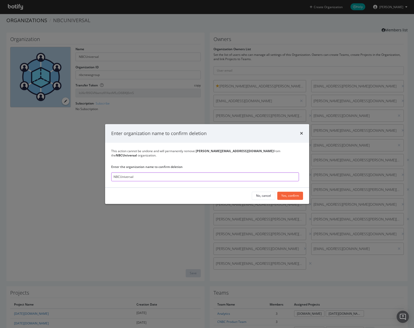
click at [170, 175] on input "NBCUniversal" at bounding box center [205, 176] width 188 height 9
type input "NBCUniversal"
click at [298, 196] on div "Yes, confirm" at bounding box center [290, 196] width 18 height 4
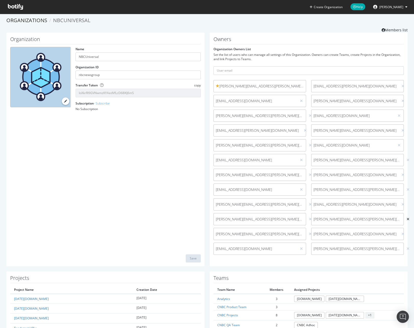
click at [407, 219] on icon at bounding box center [408, 220] width 3 height 4
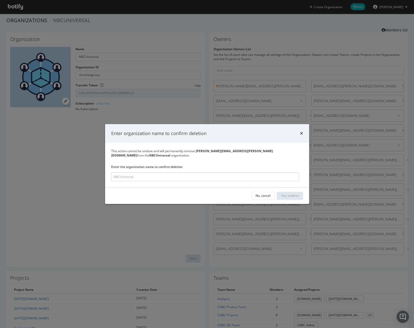
click at [215, 174] on input "modal" at bounding box center [205, 176] width 188 height 9
type input "NBCUniversal"
click at [297, 194] on div "Yes, confirm" at bounding box center [290, 196] width 18 height 4
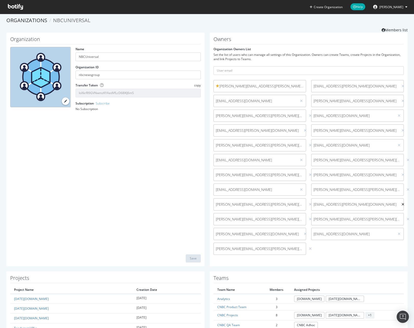
click at [402, 205] on icon at bounding box center [403, 205] width 3 height 4
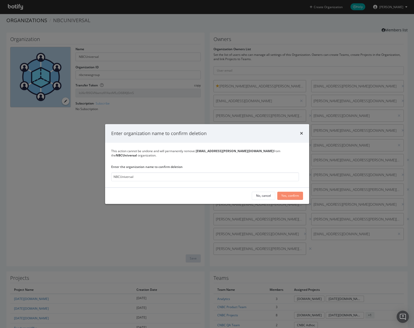
type input "NBCUniversal"
click at [292, 194] on div "Yes, confirm" at bounding box center [290, 196] width 18 height 4
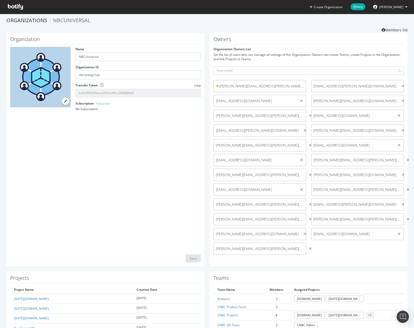
click at [336, 256] on div "jason.mandragona@nbcuni.com (me) vijay.koneru@nbcuni.com nilesh.thakur@nbcuni.c…" at bounding box center [309, 169] width 196 height 178
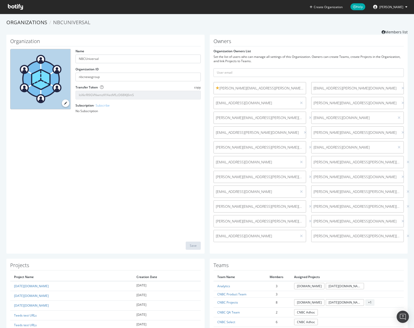
click at [406, 194] on div at bounding box center [408, 192] width 5 height 6
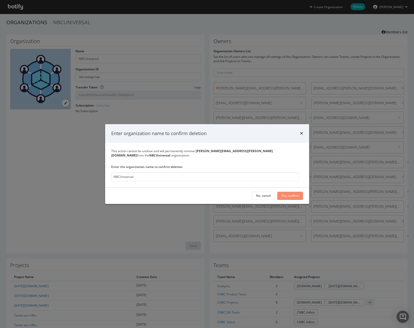
type input "NBCUniversal"
click at [285, 192] on div "Yes, confirm" at bounding box center [290, 196] width 18 height 8
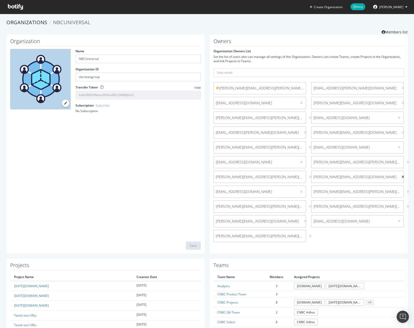
click at [402, 176] on icon at bounding box center [403, 177] width 3 height 4
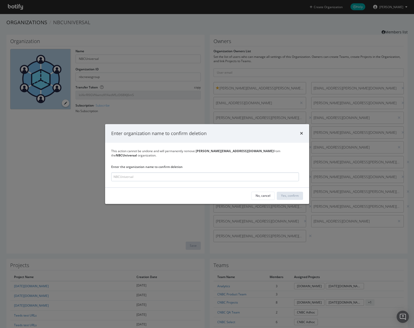
click at [223, 172] on input "modal" at bounding box center [205, 176] width 188 height 9
type input "NBCUniversal"
click at [286, 194] on div "Yes, confirm" at bounding box center [290, 196] width 18 height 4
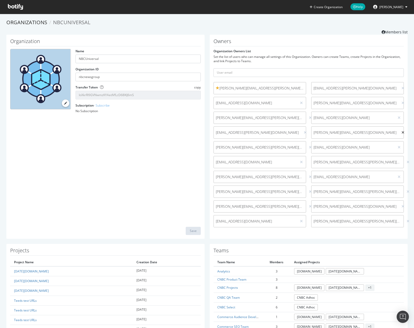
click at [402, 132] on icon at bounding box center [403, 133] width 3 height 4
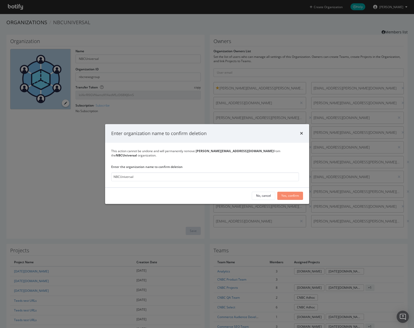
type input "NBCUniversal"
click at [280, 193] on button "Yes, confirm" at bounding box center [290, 196] width 26 height 8
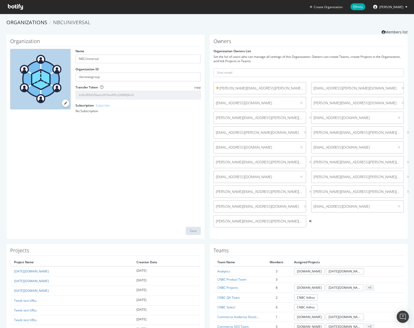
click at [309, 222] on icon at bounding box center [310, 222] width 3 height 4
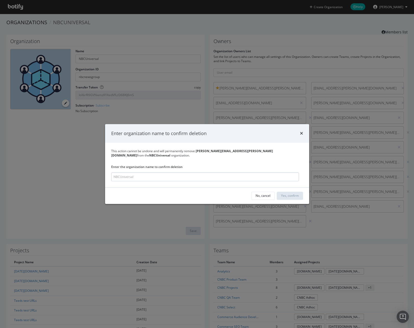
click at [269, 178] on input "modal" at bounding box center [205, 176] width 188 height 9
type input "NBCUniversal"
click at [285, 194] on div "Yes, confirm" at bounding box center [290, 196] width 18 height 4
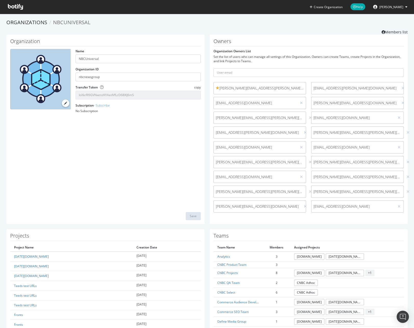
click at [406, 191] on div at bounding box center [408, 192] width 5 height 6
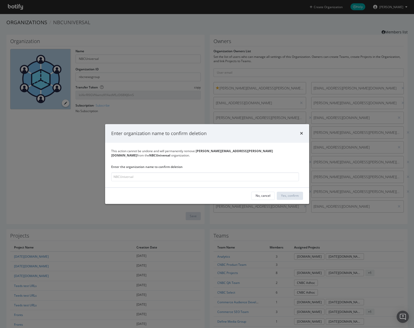
click at [260, 184] on div "This action cannot be undone and will permanently remove [PERSON_NAME][EMAIL_AD…" at bounding box center [207, 165] width 204 height 45
click at [262, 179] on input "modal" at bounding box center [205, 176] width 188 height 9
paste input "NBCUniversal"
type input "NBCUniversal"
click at [301, 194] on button "Yes, confirm" at bounding box center [290, 196] width 26 height 8
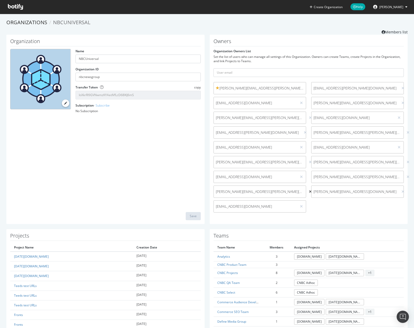
click at [309, 191] on icon at bounding box center [310, 192] width 3 height 4
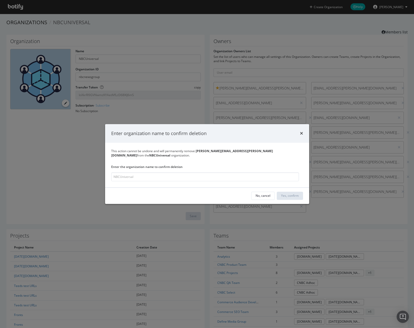
click at [258, 180] on div "This action cannot be undone and will permanently remove [PERSON_NAME][EMAIL_AD…" at bounding box center [207, 165] width 204 height 45
click at [259, 177] on input "modal" at bounding box center [205, 176] width 188 height 9
paste input "NBCUniversal"
type input "NBCUniversal"
click at [291, 195] on div "Yes, confirm" at bounding box center [290, 196] width 18 height 4
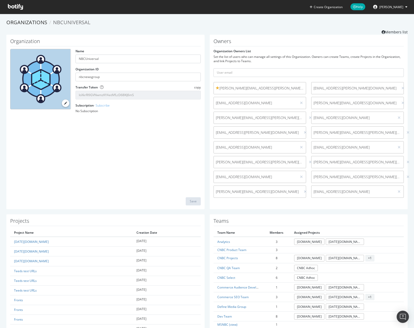
click at [393, 177] on div "[PERSON_NAME][EMAIL_ADDRESS][PERSON_NAME][DOMAIN_NAME]" at bounding box center [357, 177] width 93 height 12
click at [407, 176] on icon at bounding box center [408, 177] width 3 height 4
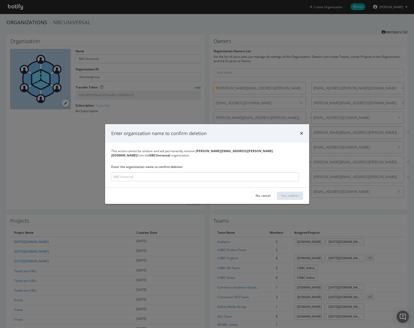
click at [279, 176] on input "modal" at bounding box center [205, 176] width 188 height 9
type input "NBCUniversal"
click at [287, 194] on div "Yes, confirm" at bounding box center [290, 196] width 18 height 4
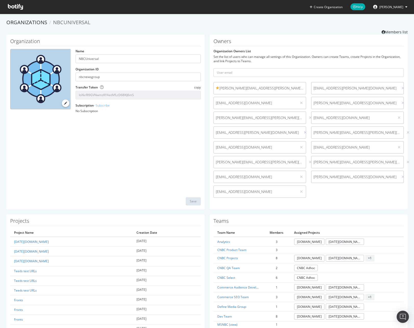
click at [300, 177] on div at bounding box center [301, 177] width 5 height 6
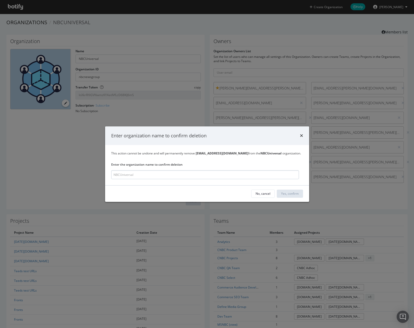
click at [247, 174] on input "modal" at bounding box center [205, 174] width 188 height 9
type input "NBCUniversal"
click at [296, 194] on div "Yes, confirm" at bounding box center [290, 194] width 18 height 4
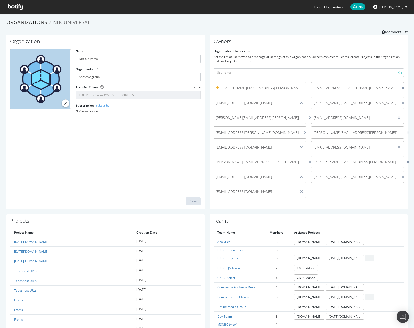
click at [407, 162] on icon at bounding box center [408, 162] width 3 height 4
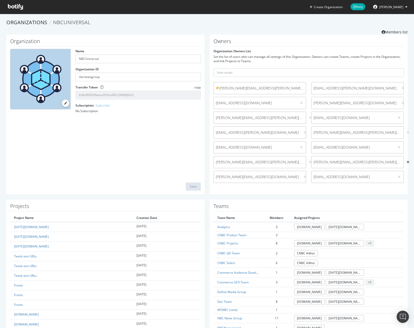
click at [407, 162] on icon at bounding box center [408, 162] width 3 height 4
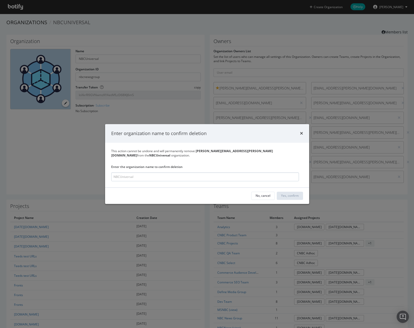
click at [225, 174] on input "modal" at bounding box center [205, 176] width 188 height 9
type input "NBCUniversal"
click at [289, 195] on div "Yes, confirm" at bounding box center [290, 196] width 18 height 4
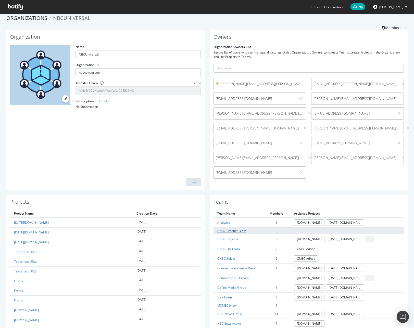
scroll to position [5, 0]
click at [227, 224] on link "Analytics" at bounding box center [223, 222] width 13 height 4
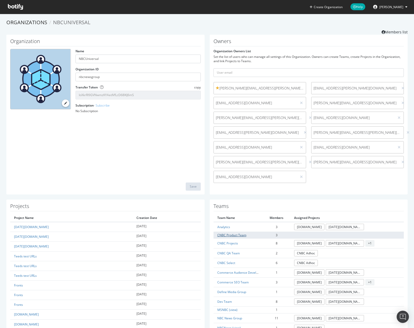
click at [226, 234] on link "CNBC Product Team" at bounding box center [231, 235] width 29 height 4
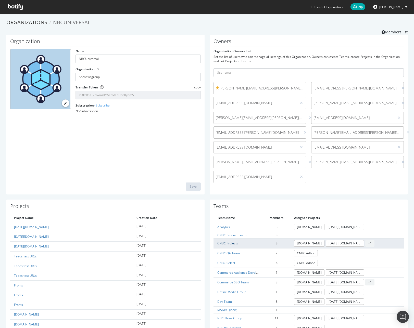
click at [220, 244] on link "CNBC Projects" at bounding box center [227, 243] width 21 height 4
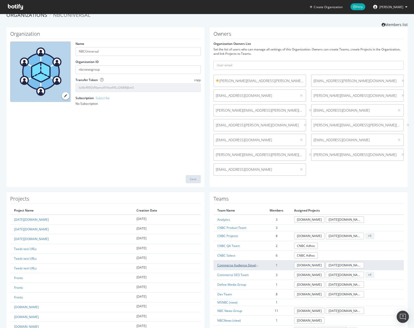
scroll to position [8, 0]
click at [233, 264] on link "Commerce Audience Development" at bounding box center [242, 265] width 50 height 4
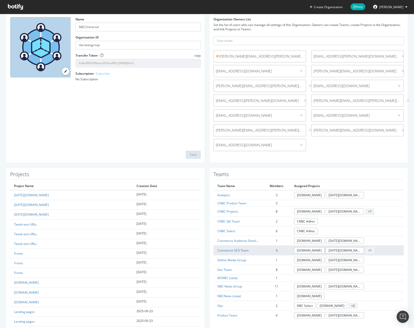
scroll to position [37, 0]
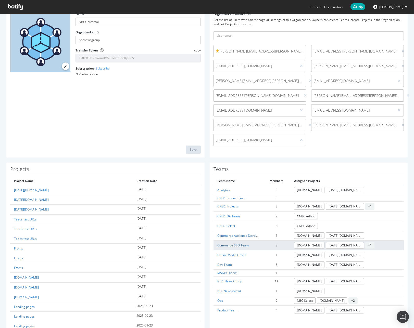
click at [238, 246] on link "Commerce SEO Team" at bounding box center [232, 245] width 31 height 4
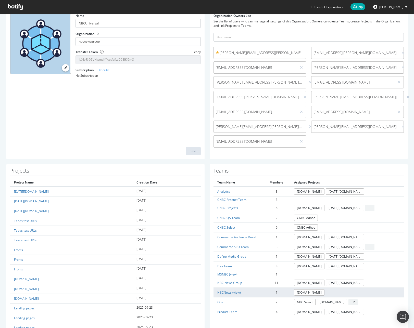
scroll to position [92, 0]
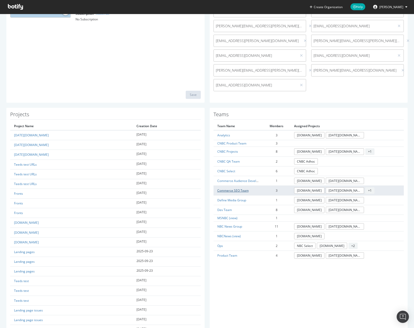
click at [231, 191] on link "Commerce SEO Team" at bounding box center [232, 191] width 31 height 4
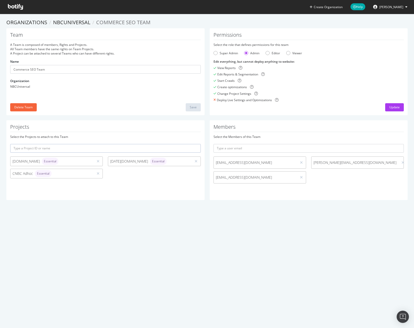
click at [299, 178] on div at bounding box center [301, 178] width 5 height 6
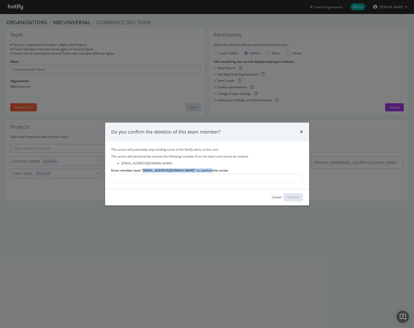
drag, startPoint x: 210, startPoint y: 171, endPoint x: 142, endPoint y: 172, distance: 67.6
click at [142, 172] on label "Enter member team "deleted_24151_nicole.martinez2@nbcuni.com" to confirm this a…" at bounding box center [169, 170] width 117 height 4
copy label "deleted_24151_nicole.martinez2@nbcuni.com"
click at [146, 178] on input "Enter member team "deleted_24151_nicole.martinez2@nbcuni.com" to confirm this a…" at bounding box center [207, 178] width 192 height 9
paste input "deleted_24151_nicole.martinez2@nbcuni.com"
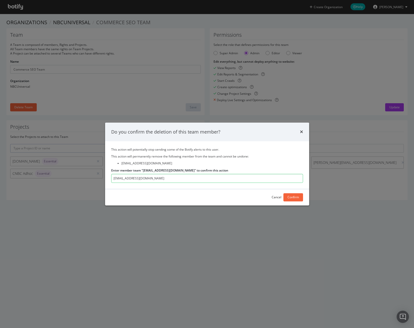
type input "deleted_24151_nicole.martinez2@nbcuni.com"
click at [306, 195] on div "Cancel Confirm" at bounding box center [207, 197] width 204 height 16
click at [298, 200] on div "Confirm" at bounding box center [293, 198] width 11 height 8
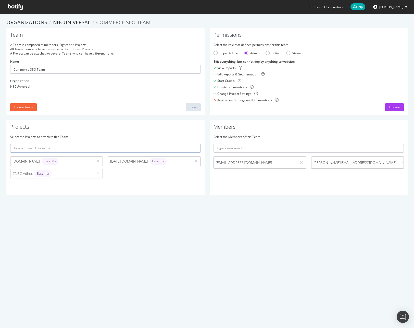
drag, startPoint x: 357, startPoint y: 221, endPoint x: 343, endPoint y: 207, distance: 19.9
click at [357, 221] on div "Create Organization Help Jason Mandragona Organizations NBCUniversal Commerce S…" at bounding box center [207, 164] width 414 height 328
click at [70, 23] on link "NBCUniversal" at bounding box center [71, 22] width 37 height 7
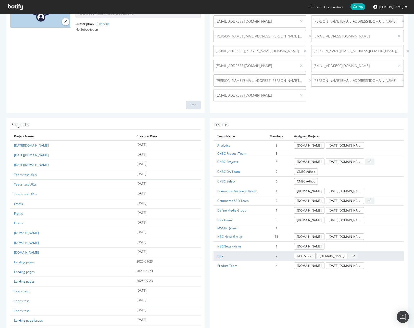
scroll to position [83, 0]
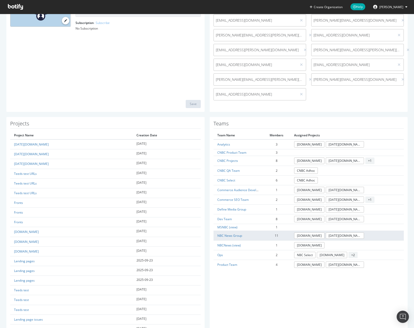
click at [231, 239] on td "NBC News Group" at bounding box center [238, 236] width 49 height 10
click at [232, 236] on link "NBC News Group" at bounding box center [229, 236] width 25 height 4
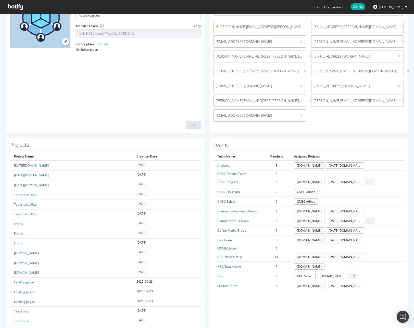
scroll to position [114, 0]
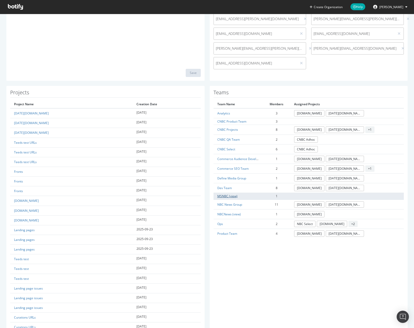
click at [222, 197] on link "MSNBC (view)" at bounding box center [227, 196] width 20 height 4
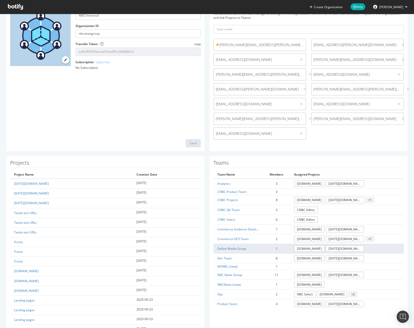
scroll to position [82, 0]
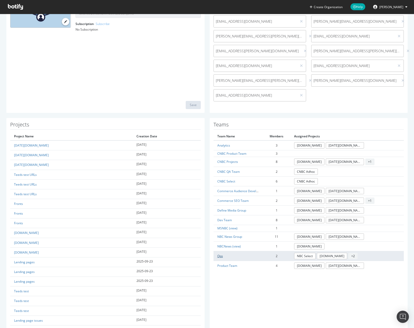
click at [218, 256] on link "Ops" at bounding box center [220, 256] width 6 height 4
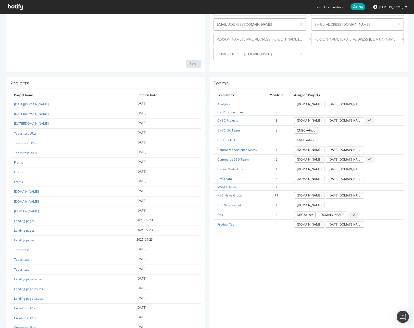
scroll to position [172, 0]
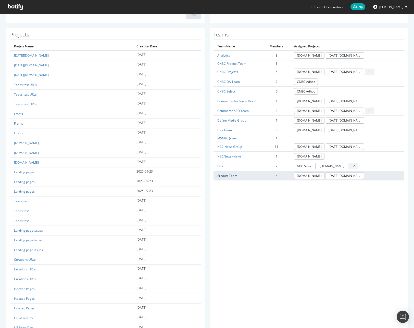
click at [231, 174] on link "Product Team" at bounding box center [227, 176] width 20 height 4
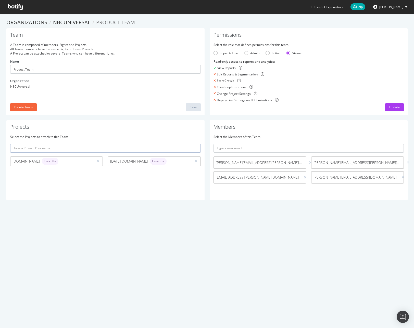
click at [228, 240] on div "Create Organization Help Jason Mandragona Organizations NBCUniversal Product Te…" at bounding box center [207, 164] width 414 height 328
click at [358, 69] on div "View Reports" at bounding box center [309, 68] width 191 height 4
click at [60, 21] on link "NBCUniversal" at bounding box center [71, 22] width 37 height 7
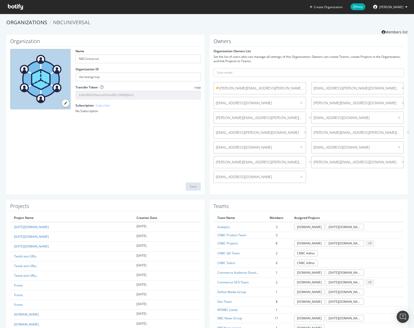
click at [303, 132] on div at bounding box center [305, 133] width 5 height 6
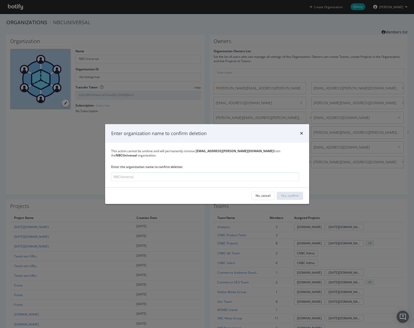
click at [137, 154] on b "NBCUniversal" at bounding box center [126, 156] width 21 height 4
copy b "NBCUniversal"
click at [232, 175] on input "modal" at bounding box center [205, 176] width 188 height 9
paste input "NBCUniversal"
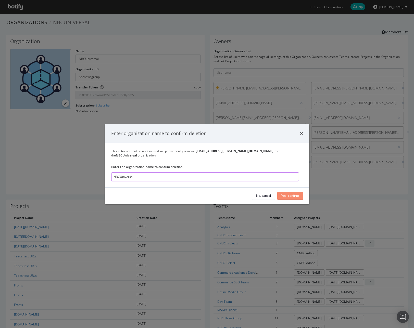
type input "NBCUniversal"
click at [289, 195] on div "Yes, confirm" at bounding box center [290, 196] width 18 height 4
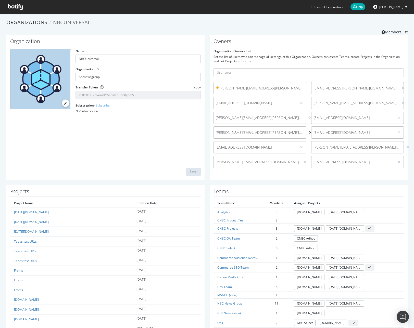
click at [309, 133] on icon at bounding box center [310, 133] width 3 height 4
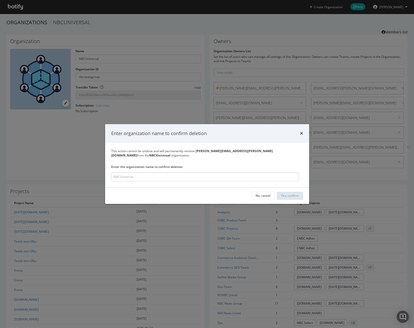
click at [255, 172] on input "modal" at bounding box center [205, 176] width 188 height 9
type input "NBCUniversal"
click at [296, 194] on div "Yes, confirm" at bounding box center [290, 196] width 18 height 4
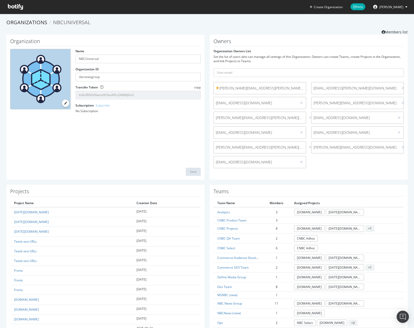
click at [381, 176] on div "Owners Organization Owners List Set the list of users who can manage all settin…" at bounding box center [309, 107] width 198 height 145
click at [82, 25] on span "NBCUniversal" at bounding box center [71, 22] width 37 height 7
click at [81, 21] on span "NBCUniversal" at bounding box center [71, 22] width 37 height 7
click at [23, 19] on link "Organizations" at bounding box center [26, 22] width 41 height 7
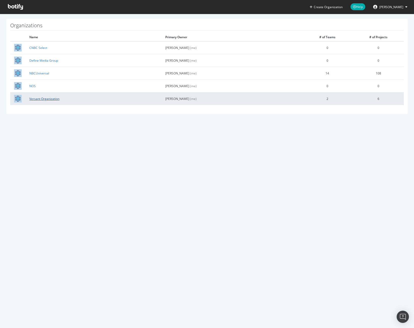
click at [48, 97] on link "Versant Organization" at bounding box center [44, 99] width 30 height 4
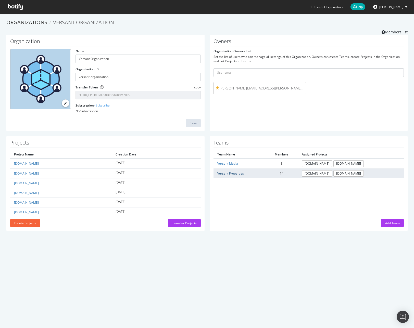
click at [239, 173] on link "Versant Properties" at bounding box center [230, 173] width 27 height 4
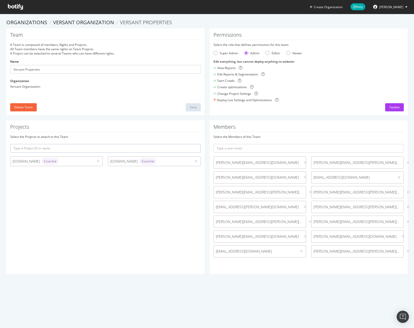
click at [321, 137] on div "Select the Members of this Team" at bounding box center [309, 137] width 191 height 4
click at [323, 149] on input "text" at bounding box center [309, 148] width 191 height 9
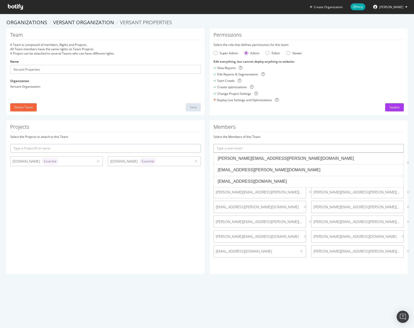
paste input "[PERSON_NAME][EMAIL_ADDRESS][PERSON_NAME][DOMAIN_NAME]"
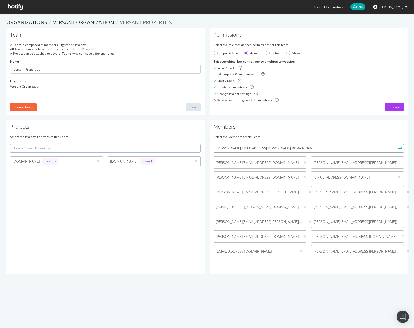
type input "[PERSON_NAME][EMAIL_ADDRESS][PERSON_NAME][DOMAIN_NAME]"
click at [395, 149] on button "submit" at bounding box center [399, 148] width 9 height 9
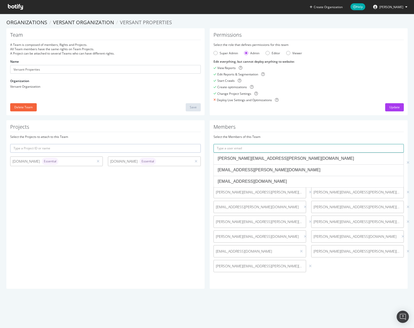
click at [298, 145] on input "text" at bounding box center [309, 148] width 191 height 9
paste input "[EMAIL_ADDRESS][DOMAIN_NAME]"
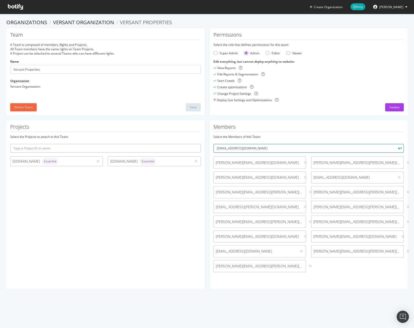
type input "[EMAIL_ADDRESS][DOMAIN_NAME]"
click at [398, 148] on icon "submit" at bounding box center [400, 148] width 4 height 3
click at [299, 150] on input "text" at bounding box center [309, 148] width 191 height 9
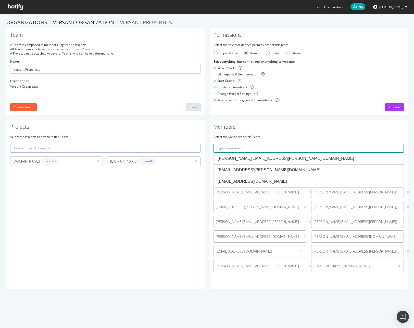
paste input "[EMAIL_ADDRESS][DOMAIN_NAME]"
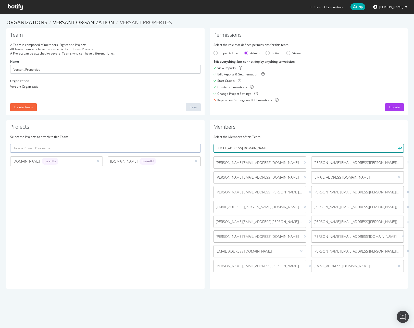
type input "[EMAIL_ADDRESS][DOMAIN_NAME]"
click at [398, 149] on icon "submit" at bounding box center [400, 148] width 4 height 3
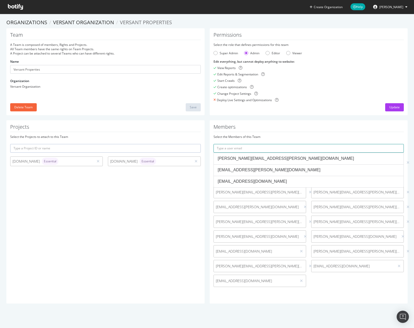
click at [337, 150] on input "text" at bounding box center [309, 148] width 191 height 9
paste input "[PERSON_NAME][EMAIL_ADDRESS][PERSON_NAME][DOMAIN_NAME]"
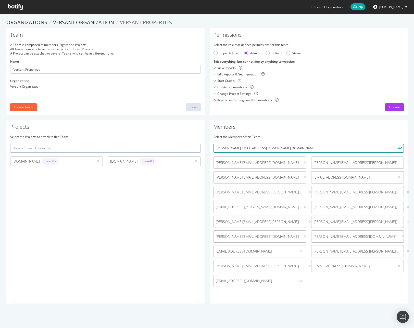
type input "[PERSON_NAME][EMAIL_ADDRESS][PERSON_NAME][DOMAIN_NAME]"
click at [398, 150] on icon "submit" at bounding box center [400, 148] width 4 height 3
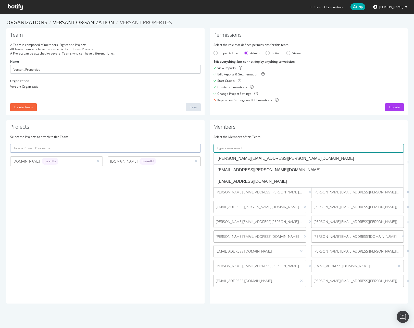
click at [334, 148] on input "text" at bounding box center [309, 148] width 191 height 9
paste input "kamelia.angelova@nbcuni.com"
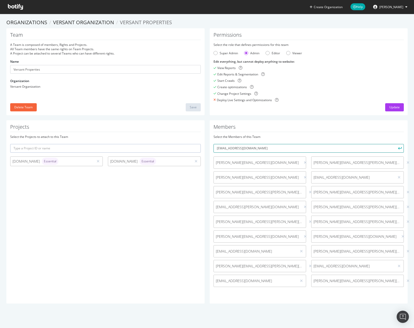
type input "kamelia.angelova@nbcuni.com"
click at [398, 148] on icon "submit" at bounding box center [400, 148] width 4 height 3
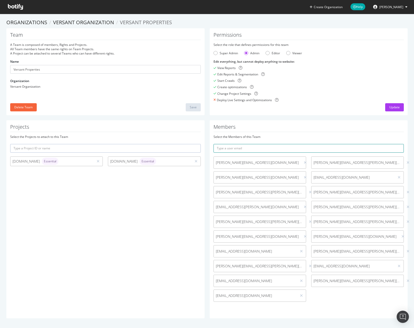
click at [293, 151] on input "text" at bounding box center [309, 148] width 191 height 9
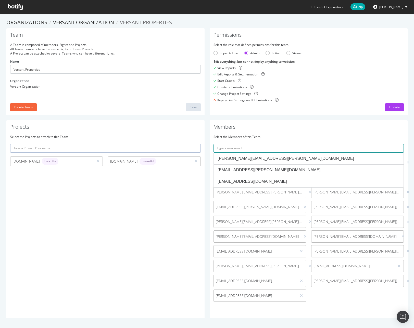
paste input "[PERSON_NAME][EMAIL_ADDRESS][DOMAIN_NAME]"
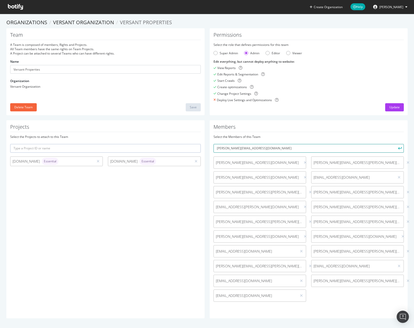
type input "[PERSON_NAME][EMAIL_ADDRESS][DOMAIN_NAME]"
click at [398, 148] on button "submit" at bounding box center [399, 148] width 9 height 9
click at [309, 143] on div "Select the Members of this Team steven.lent@nbcuni.com dominic.marion@nbcuni.co…" at bounding box center [309, 220] width 191 height 170
click at [310, 148] on input "text" at bounding box center [309, 148] width 191 height 9
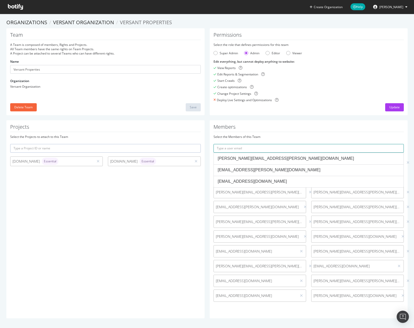
paste input "[EMAIL_ADDRESS][PERSON_NAME][DOMAIN_NAME]"
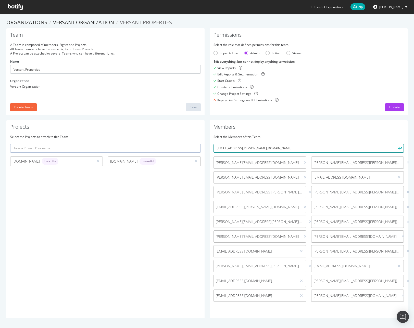
type input "[EMAIL_ADDRESS][PERSON_NAME][DOMAIN_NAME]"
click at [398, 147] on icon "submit" at bounding box center [400, 148] width 4 height 3
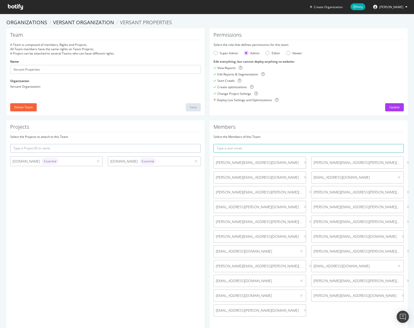
click at [365, 73] on div "Edit Reports & Segmentation" at bounding box center [309, 74] width 191 height 4
click at [395, 106] on div "Update" at bounding box center [394, 107] width 10 height 4
click at [69, 24] on link "Versant Organization" at bounding box center [83, 22] width 61 height 7
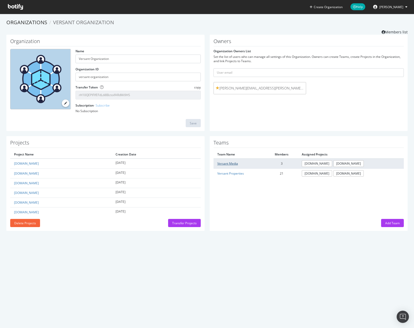
click at [234, 162] on link "Versant Media" at bounding box center [227, 164] width 21 height 4
click at [27, 24] on link "Organizations" at bounding box center [26, 22] width 41 height 7
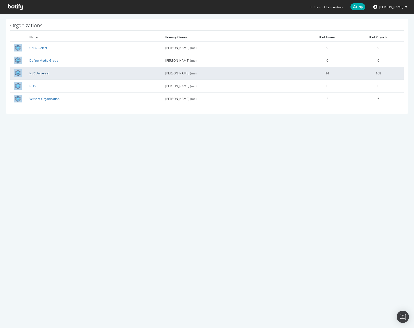
click at [41, 72] on link "NBCUniversal" at bounding box center [39, 73] width 20 height 4
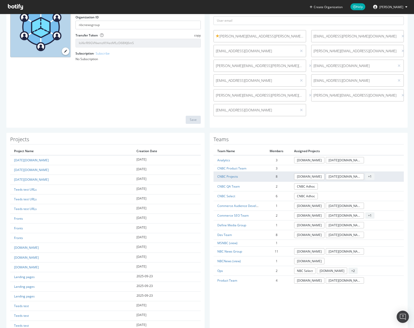
scroll to position [53, 0]
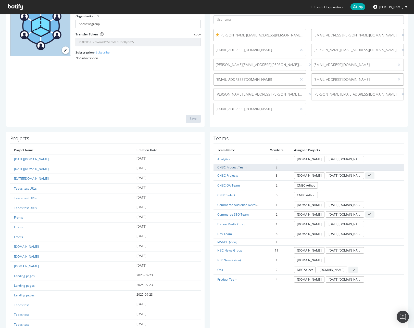
click at [231, 166] on link "CNBC Product Team" at bounding box center [231, 167] width 29 height 4
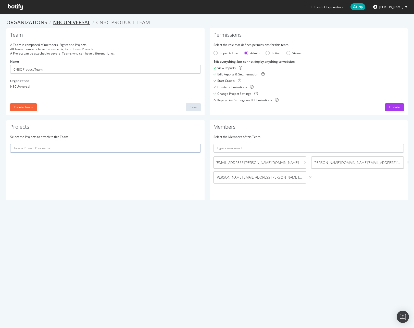
click at [74, 21] on link "NBCUniversal" at bounding box center [71, 22] width 37 height 7
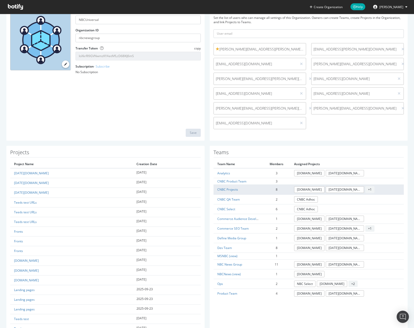
scroll to position [38, 0]
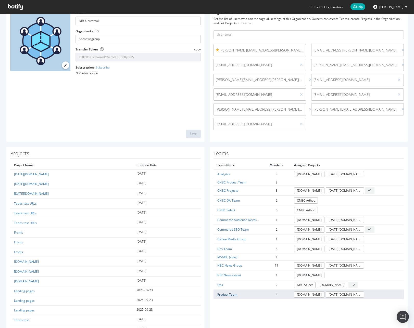
click at [228, 296] on link "Product Team" at bounding box center [227, 295] width 20 height 4
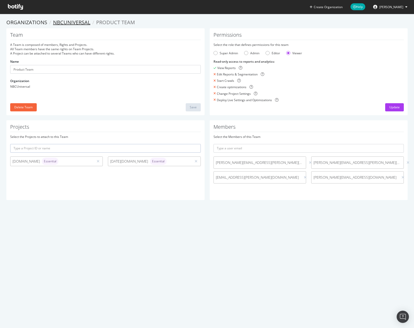
click at [75, 23] on link "NBCUniversal" at bounding box center [71, 22] width 37 height 7
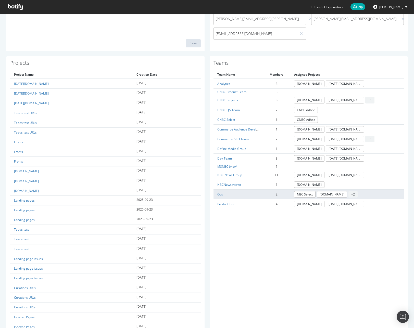
scroll to position [68, 0]
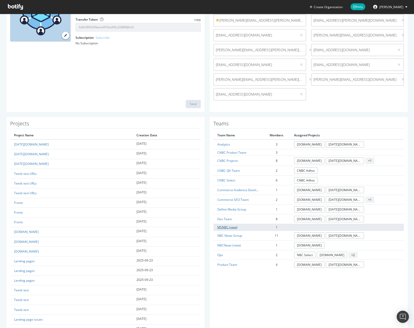
click at [227, 228] on link "MSNBC (view)" at bounding box center [227, 227] width 20 height 4
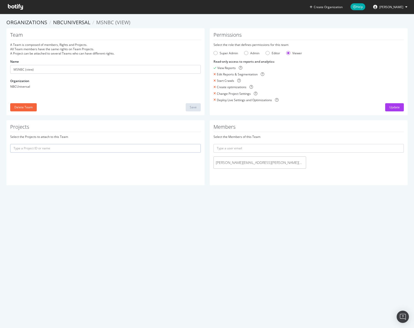
click at [225, 163] on span "smriti.rastogi@nbcuni.com" at bounding box center [260, 162] width 88 height 5
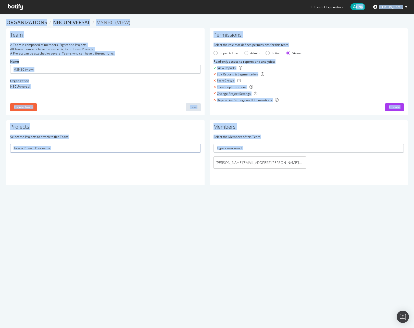
click at [225, 163] on span "smriti.rastogi@nbcuni.com" at bounding box center [260, 162] width 88 height 5
click at [11, 104] on button "Delete Team" at bounding box center [23, 107] width 27 height 8
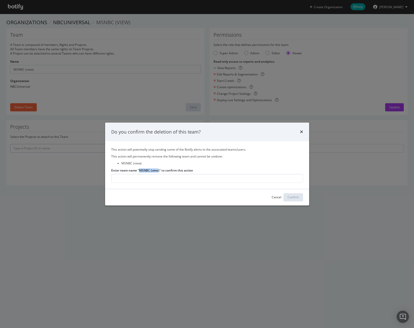
drag, startPoint x: 158, startPoint y: 170, endPoint x: 139, endPoint y: 170, distance: 19.1
click at [139, 170] on label "Enter team name "MSNBC (view)" to confirm this action" at bounding box center [152, 170] width 82 height 4
copy label "MSNBC (view"
click at [147, 182] on input "Enter team name "MSNBC (view)" to confirm this action" at bounding box center [207, 178] width 192 height 9
paste input "MSNBC (view"
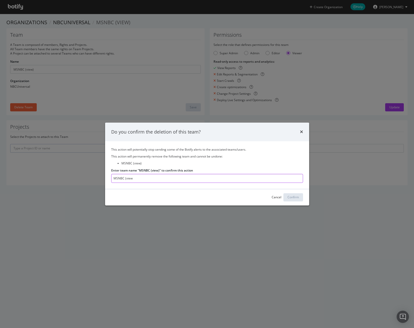
click at [211, 178] on input "MSNBC (view" at bounding box center [207, 178] width 192 height 9
type input "MSNBC (view)"
click at [299, 200] on button "Confirm" at bounding box center [293, 197] width 20 height 8
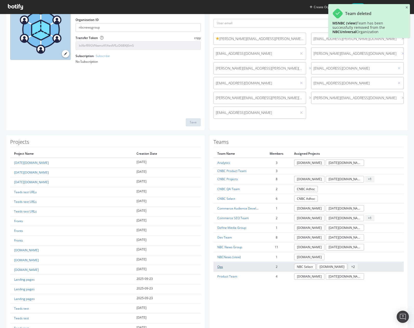
scroll to position [51, 0]
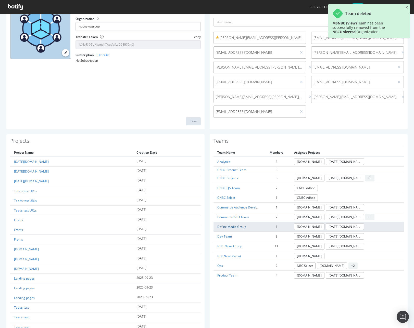
click at [228, 227] on link "Define Media Group" at bounding box center [231, 227] width 29 height 4
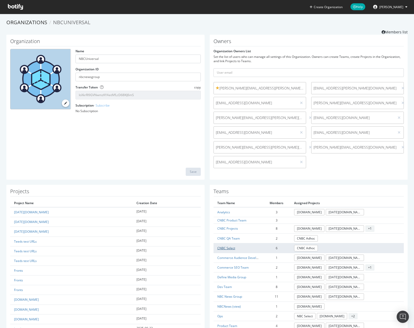
click at [228, 249] on link "CNBC Select" at bounding box center [226, 248] width 18 height 4
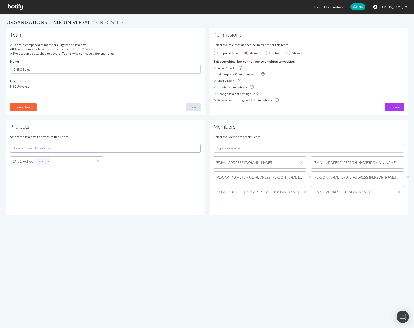
click at [63, 26] on div "Organizations NBCUniversal CNBC Select Team A Team is composed of members, Righ…" at bounding box center [206, 119] width 401 height 201
click at [63, 24] on link "NBCUniversal" at bounding box center [71, 22] width 37 height 7
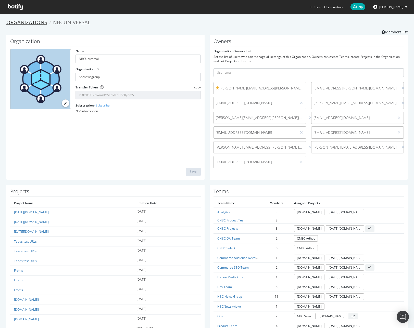
click at [37, 22] on link "Organizations" at bounding box center [26, 22] width 41 height 7
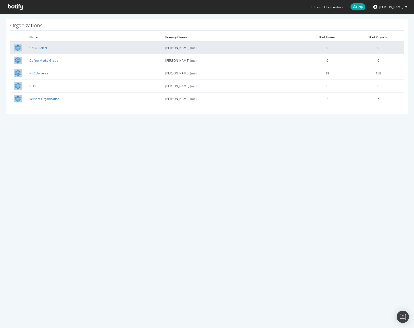
click at [35, 45] on td "CNBC Select" at bounding box center [94, 47] width 136 height 13
click at [35, 48] on link "CNBC Select" at bounding box center [38, 48] width 18 height 4
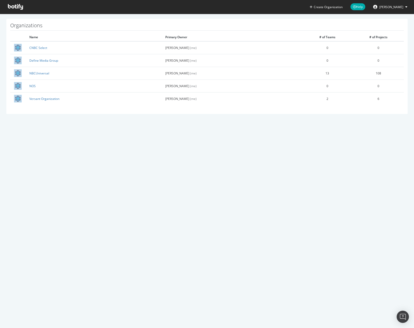
click at [193, 165] on div "Create Organization Help Jason Mandragona Organizations Name Primary Owner # of…" at bounding box center [207, 164] width 414 height 328
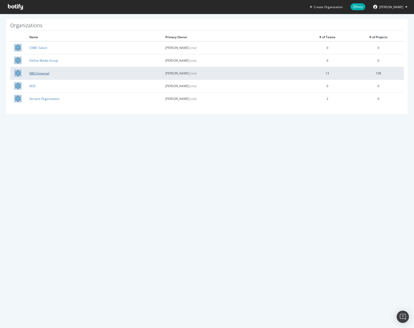
click at [32, 71] on link "NBCUniversal" at bounding box center [39, 73] width 20 height 4
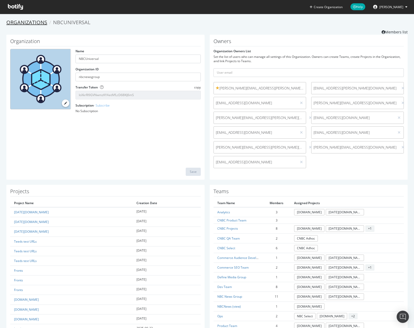
click at [30, 22] on link "Organizations" at bounding box center [26, 22] width 41 height 7
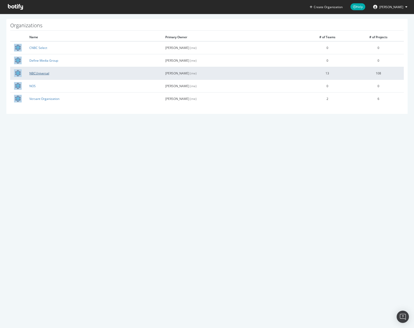
click at [41, 75] on link "NBCUniversal" at bounding box center [39, 73] width 20 height 4
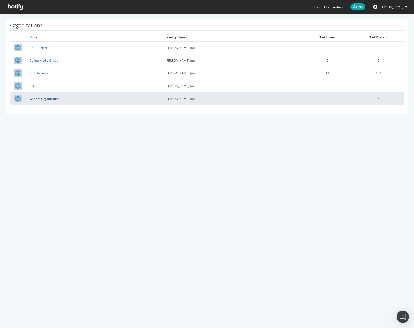
click at [48, 100] on link "Versant Organization" at bounding box center [44, 99] width 30 height 4
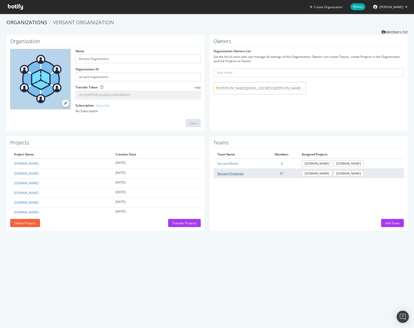
click at [237, 172] on link "Versant Properties" at bounding box center [230, 173] width 27 height 4
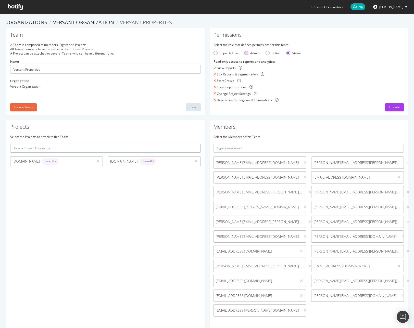
click at [246, 54] on div "Admin" at bounding box center [246, 53] width 4 height 4
click at [389, 109] on div "Update" at bounding box center [394, 108] width 10 height 8
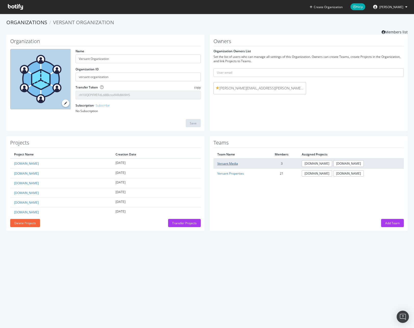
click at [227, 165] on link "Versant Media" at bounding box center [227, 164] width 21 height 4
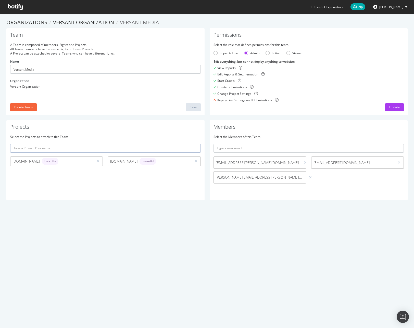
click at [228, 164] on span "[EMAIL_ADDRESS][PERSON_NAME][DOMAIN_NAME]" at bounding box center [257, 162] width 83 height 5
copy div "[EMAIL_ADDRESS][PERSON_NAME][DOMAIN_NAME]"
click at [80, 23] on link "Versant Organization" at bounding box center [83, 22] width 61 height 7
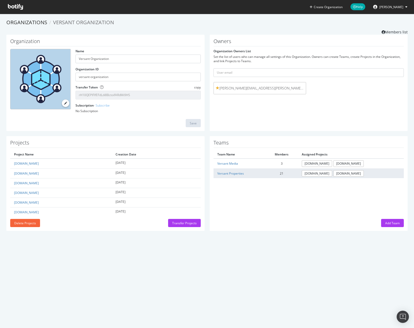
click at [241, 169] on td "Versant Properties" at bounding box center [240, 174] width 52 height 10
click at [240, 173] on link "Versant Properties" at bounding box center [230, 173] width 27 height 4
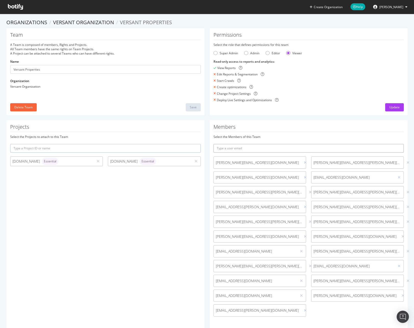
click at [252, 147] on input "text" at bounding box center [309, 148] width 191 height 9
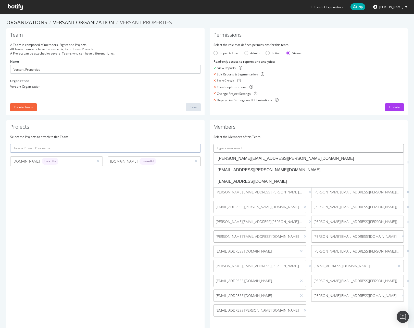
paste input "[EMAIL_ADDRESS][PERSON_NAME][DOMAIN_NAME]"
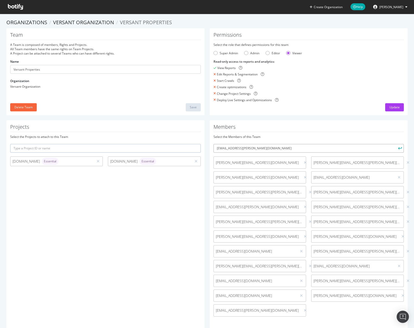
type input "[EMAIL_ADDRESS][PERSON_NAME][DOMAIN_NAME]"
click at [398, 147] on icon "submit" at bounding box center [400, 148] width 4 height 3
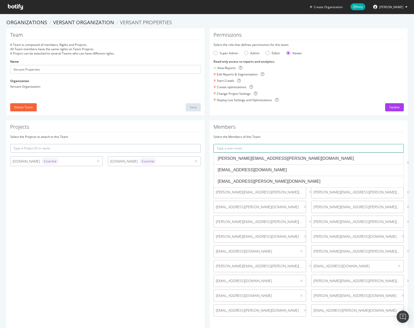
click at [251, 147] on input "text" at bounding box center [309, 148] width 191 height 9
paste input "[EMAIL_ADDRESS][DOMAIN_NAME]"
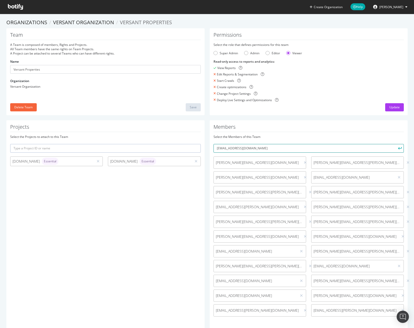
type input "[EMAIL_ADDRESS][DOMAIN_NAME]"
click at [398, 147] on icon "submit" at bounding box center [400, 148] width 4 height 3
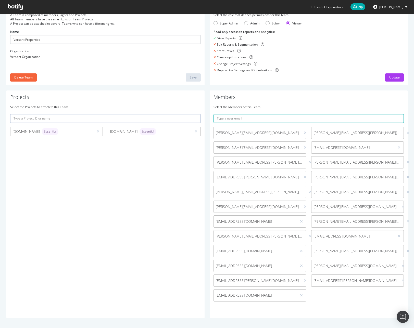
scroll to position [30, 0]
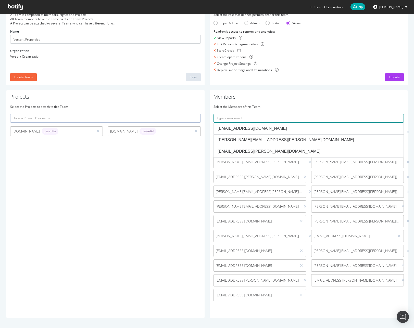
click at [288, 117] on input "text" at bounding box center [309, 118] width 191 height 9
paste input "[PERSON_NAME][EMAIL_ADDRESS][PERSON_NAME][DOMAIN_NAME]"
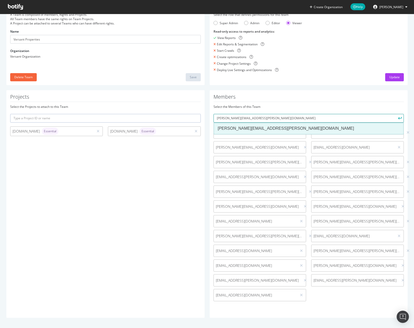
type input "[PERSON_NAME][EMAIL_ADDRESS][PERSON_NAME][DOMAIN_NAME]"
click at [333, 126] on div "[PERSON_NAME][EMAIL_ADDRESS][PERSON_NAME][DOMAIN_NAME]" at bounding box center [309, 129] width 182 height 6
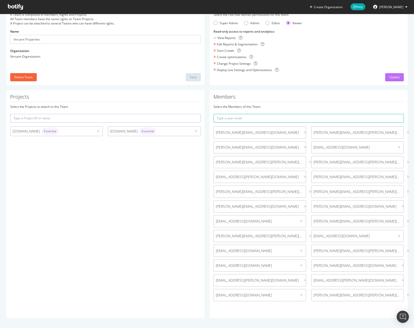
click at [395, 78] on div "Update" at bounding box center [394, 77] width 10 height 4
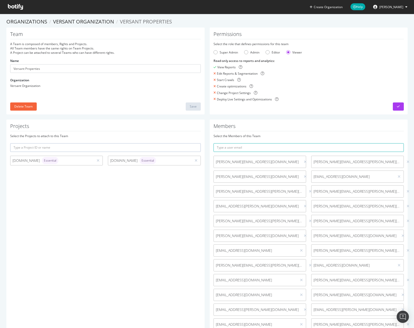
scroll to position [0, 0]
click at [97, 23] on link "Versant Organization" at bounding box center [83, 22] width 61 height 7
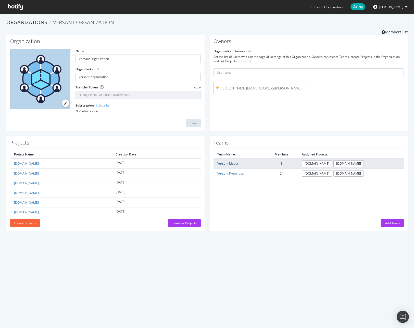
click at [225, 163] on link "Versant Media" at bounding box center [227, 164] width 21 height 4
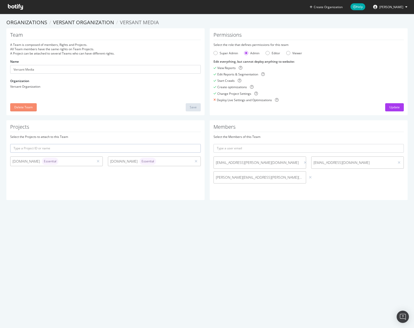
click at [28, 108] on div "Delete Team" at bounding box center [23, 107] width 18 height 4
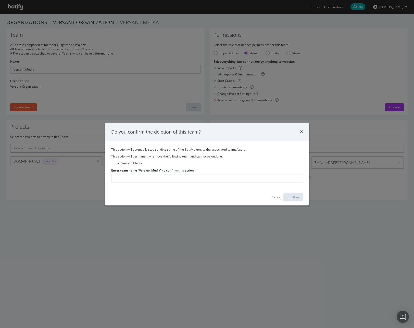
click at [156, 170] on label "Enter team name "Versant Media" to confirm this action" at bounding box center [152, 170] width 83 height 4
click at [156, 174] on input "Enter team name "Versant Media" to confirm this action" at bounding box center [207, 178] width 192 height 9
click at [156, 170] on label "Enter team name "Versant Media" to confirm this action" at bounding box center [152, 170] width 83 height 4
click at [156, 174] on input "Enter team name "Versant Media" to confirm this action" at bounding box center [207, 178] width 192 height 9
click at [156, 170] on label "Enter team name "Versant Media" to confirm this action" at bounding box center [152, 170] width 83 height 4
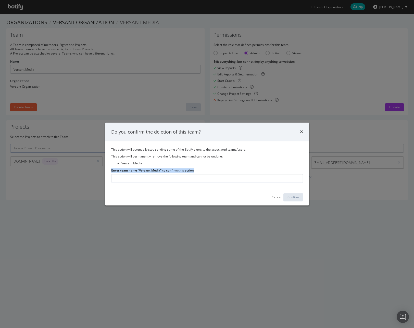
click at [156, 174] on input "Enter team name "Versant Media" to confirm this action" at bounding box center [207, 178] width 192 height 9
click at [143, 171] on label "Enter team name "Versant Media" to confirm this action" at bounding box center [152, 170] width 83 height 4
click at [143, 174] on input "Enter team name "Versant Media" to confirm this action" at bounding box center [207, 178] width 192 height 9
click at [137, 179] on input "Enter team name "Versant Media" to confirm this action" at bounding box center [207, 178] width 192 height 9
type input "Versant Media"
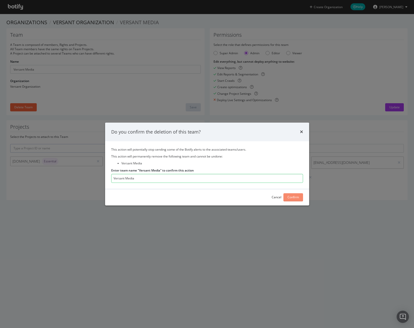
click at [300, 197] on button "Confirm" at bounding box center [293, 197] width 20 height 8
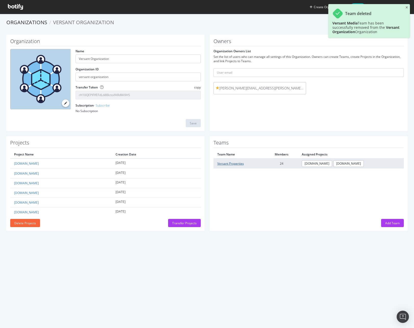
click at [228, 165] on link "Versant Properties" at bounding box center [230, 164] width 27 height 4
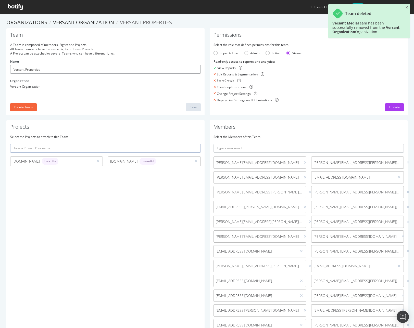
click at [60, 69] on input "Versant Properties" at bounding box center [105, 69] width 191 height 9
click at [22, 73] on input "Versant Properties" at bounding box center [105, 69] width 191 height 9
click at [24, 72] on input "Versant Properties" at bounding box center [105, 69] width 191 height 9
click at [30, 70] on input "Versant Properties" at bounding box center [105, 69] width 191 height 9
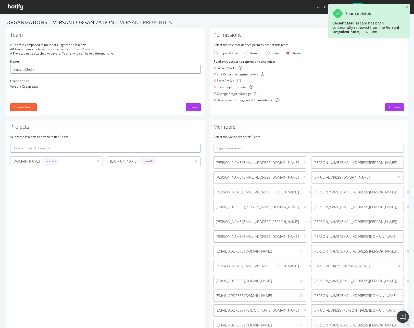
type input "Versant Media"
click at [188, 112] on div "Team A Team is composed of members, Rights and Projects. All Team members have …" at bounding box center [105, 71] width 198 height 87
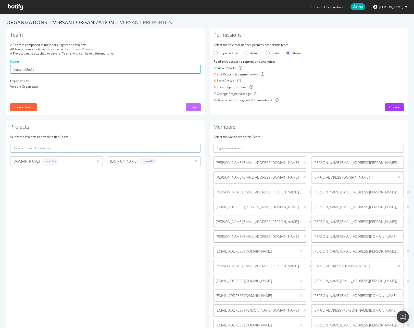
click at [190, 109] on div "Save" at bounding box center [193, 107] width 7 height 4
click at [389, 108] on div "Update" at bounding box center [394, 107] width 10 height 4
click at [244, 54] on div "Admin" at bounding box center [246, 53] width 4 height 4
click at [389, 107] on div "Update" at bounding box center [394, 107] width 10 height 4
click at [93, 24] on link "Versant Organization" at bounding box center [83, 22] width 61 height 7
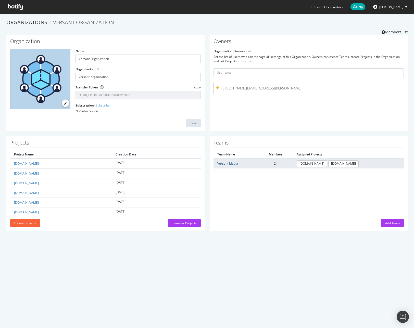
click at [232, 162] on link "Versant Media" at bounding box center [227, 164] width 21 height 4
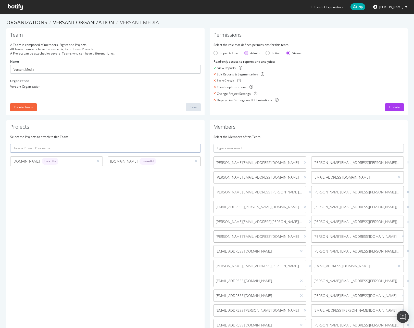
click at [244, 52] on div "Admin" at bounding box center [246, 53] width 4 height 4
click at [393, 106] on div "Update" at bounding box center [394, 107] width 10 height 4
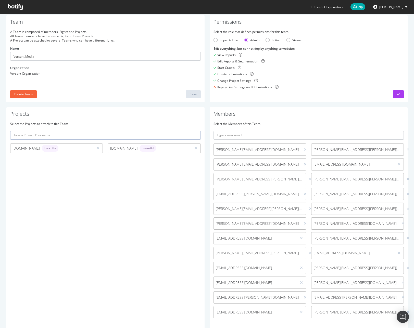
scroll to position [30, 0]
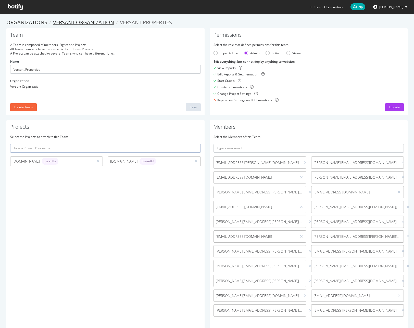
click at [89, 22] on link "Versant Organization" at bounding box center [83, 22] width 61 height 7
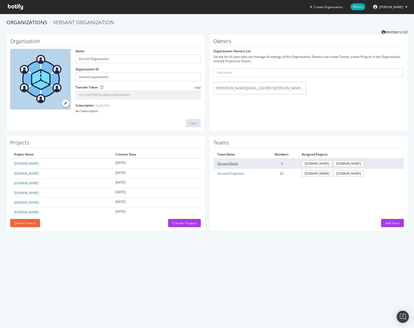
click at [225, 162] on link "Versant Media" at bounding box center [227, 164] width 21 height 4
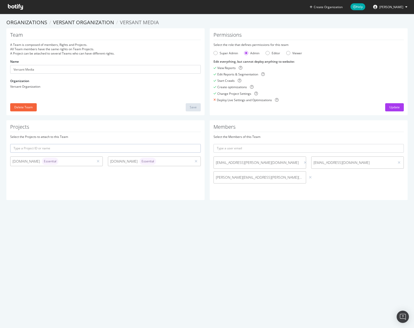
click at [328, 163] on span "[EMAIL_ADDRESS][DOMAIN_NAME]" at bounding box center [353, 162] width 79 height 5
copy div "[EMAIL_ADDRESS][DOMAIN_NAME]"
click at [253, 177] on span "[PERSON_NAME][EMAIL_ADDRESS][PERSON_NAME][DOMAIN_NAME]" at bounding box center [260, 177] width 88 height 5
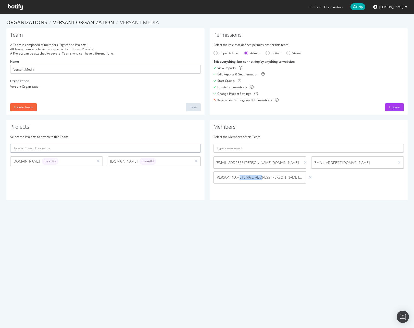
click at [253, 177] on span "[PERSON_NAME][EMAIL_ADDRESS][PERSON_NAME][DOMAIN_NAME]" at bounding box center [260, 177] width 88 height 5
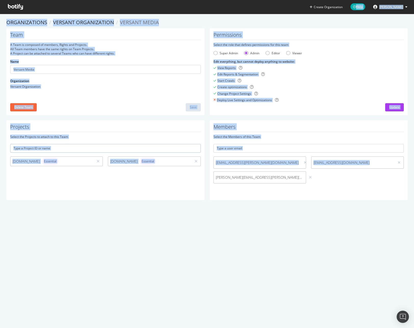
click at [253, 177] on span "[PERSON_NAME][EMAIL_ADDRESS][PERSON_NAME][DOMAIN_NAME]" at bounding box center [260, 177] width 88 height 5
copy div "Create Organization Help [PERSON_NAME] Organizations Versant Organization Versa…"
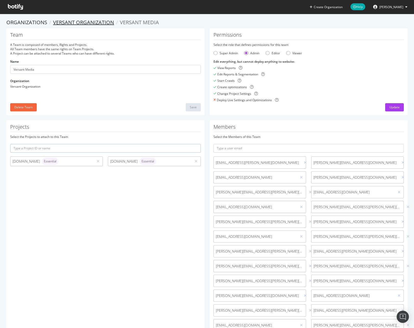
click at [76, 22] on link "Versant Organization" at bounding box center [83, 22] width 61 height 7
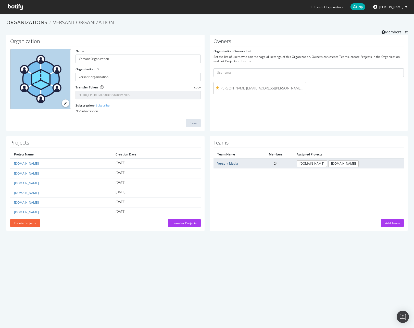
click at [229, 163] on link "Versant Media" at bounding box center [227, 164] width 21 height 4
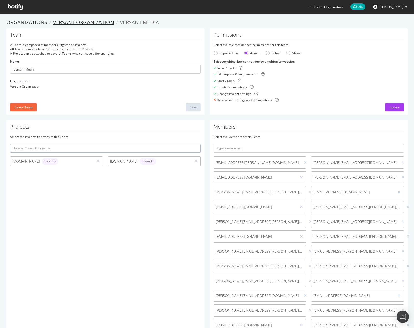
click at [94, 24] on link "Versant Organization" at bounding box center [83, 22] width 61 height 7
